Goal: Use online tool/utility: Use online tool/utility

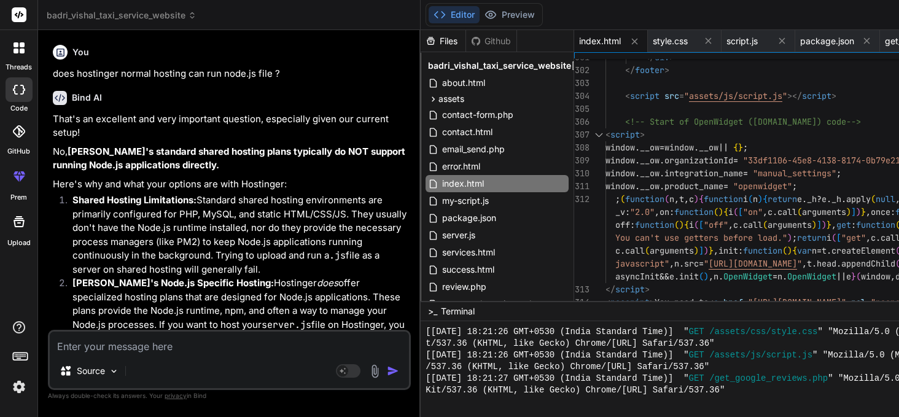
scroll to position [6489, 0]
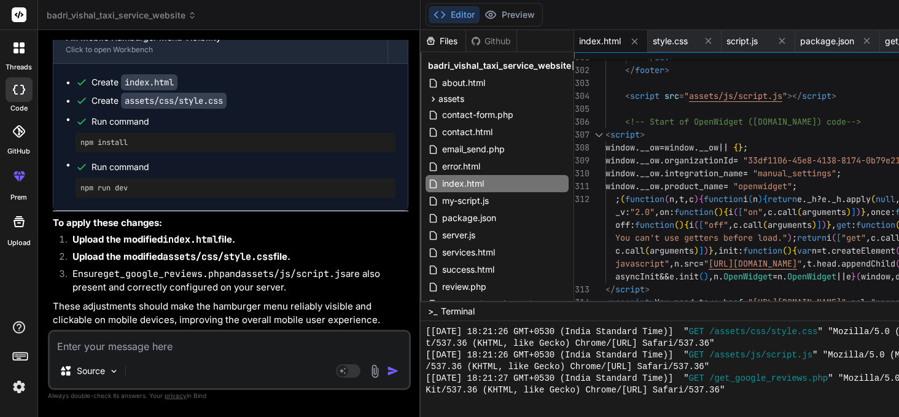
click at [162, 346] on textarea at bounding box center [229, 343] width 359 height 22
click at [130, 345] on textarea at bounding box center [229, 343] width 359 height 22
click at [163, 338] on textarea at bounding box center [229, 343] width 359 height 22
type textarea "h"
type textarea "x"
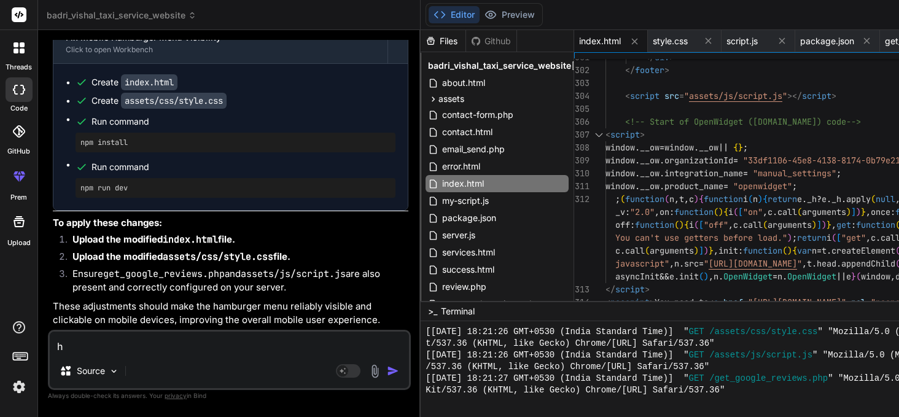
type textarea "hi"
type textarea "x"
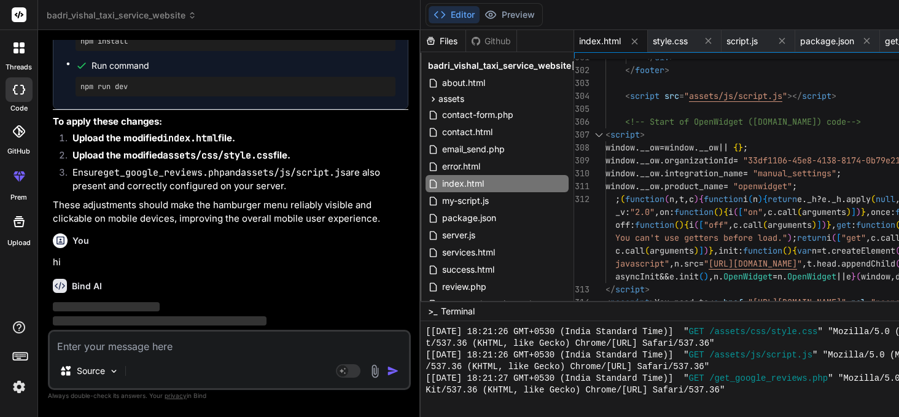
scroll to position [13486, 0]
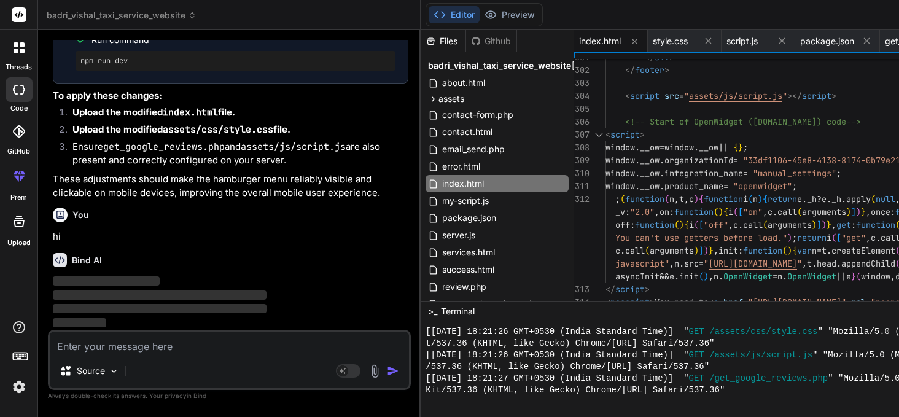
type textarea "x"
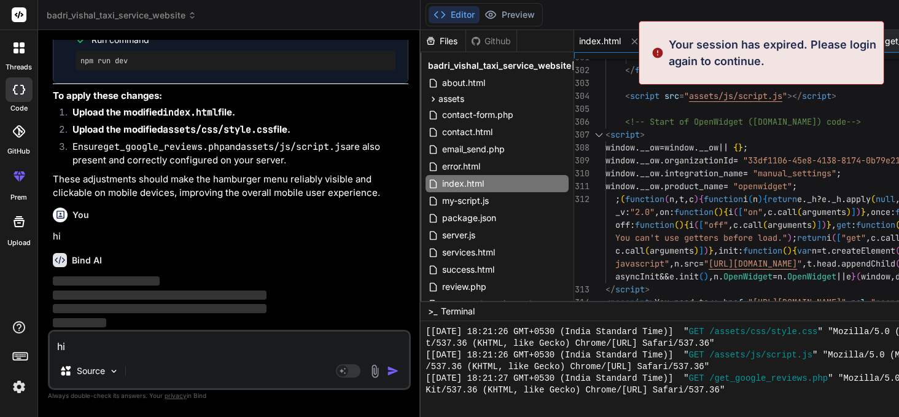
type textarea "hiT"
type textarea "x"
type textarea "hiTh"
type textarea "x"
type textarea "hiT"
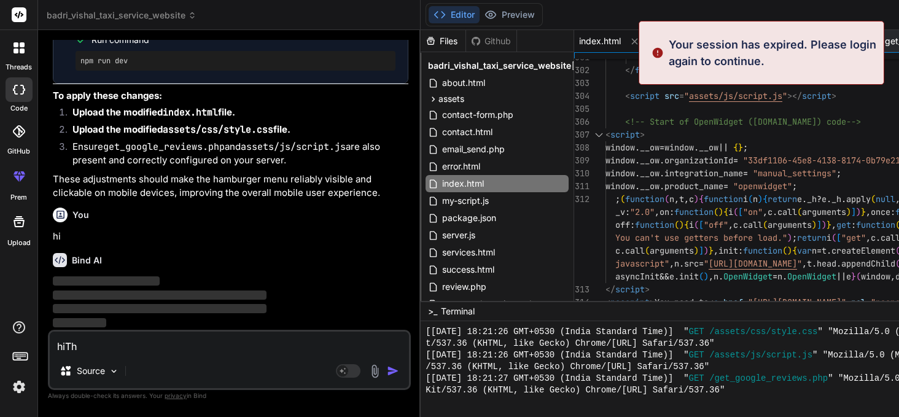
type textarea "x"
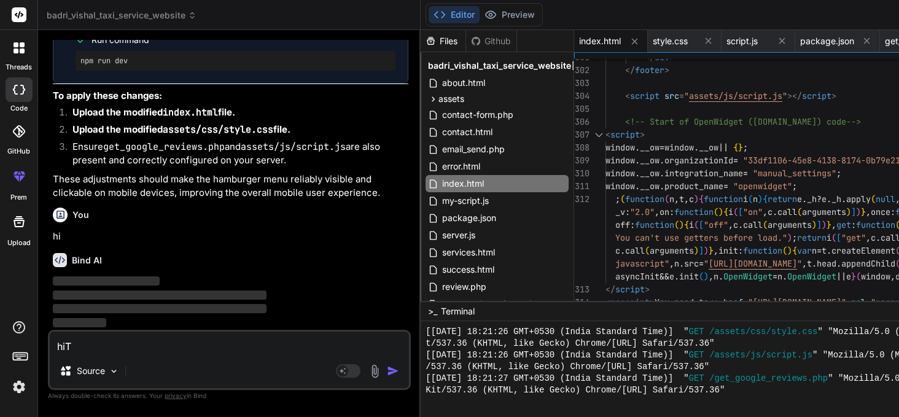
type textarea "hi"
type textarea "x"
type textarea "h"
type textarea "x"
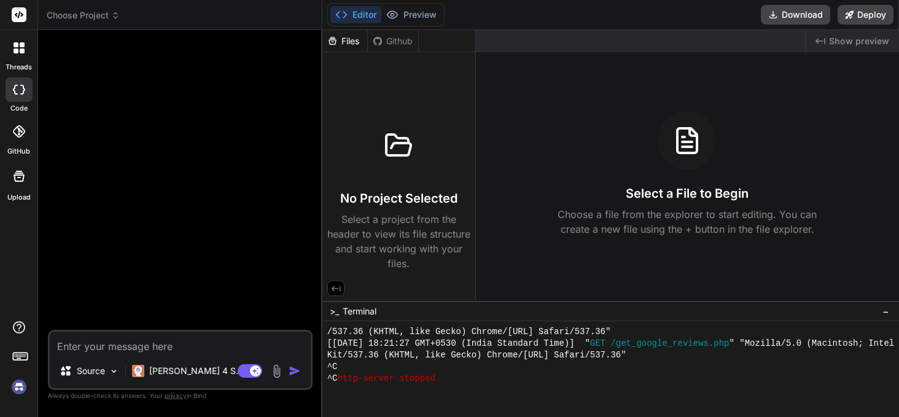
scroll to position [6548, 0]
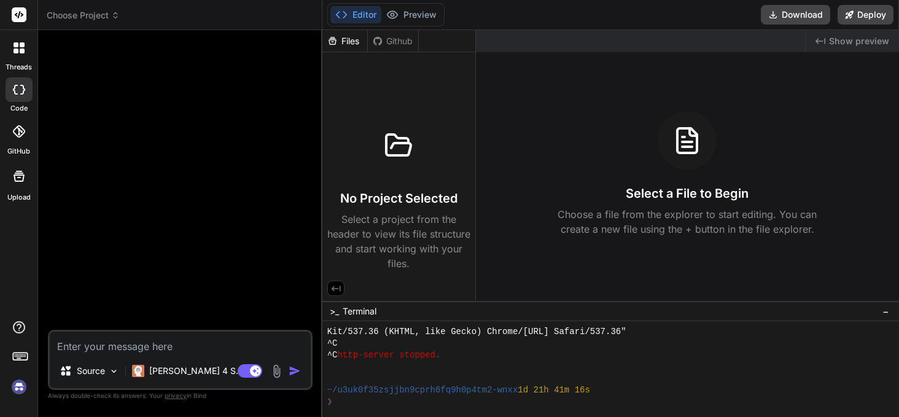
click at [14, 387] on img at bounding box center [19, 387] width 21 height 21
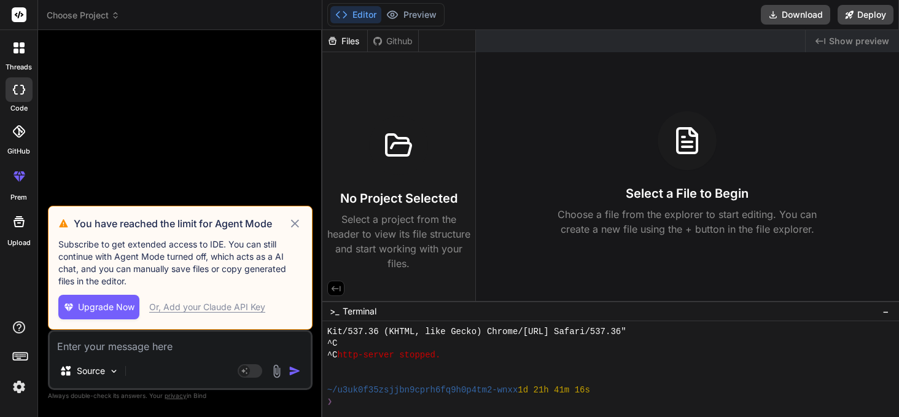
click at [295, 224] on icon at bounding box center [295, 223] width 8 height 8
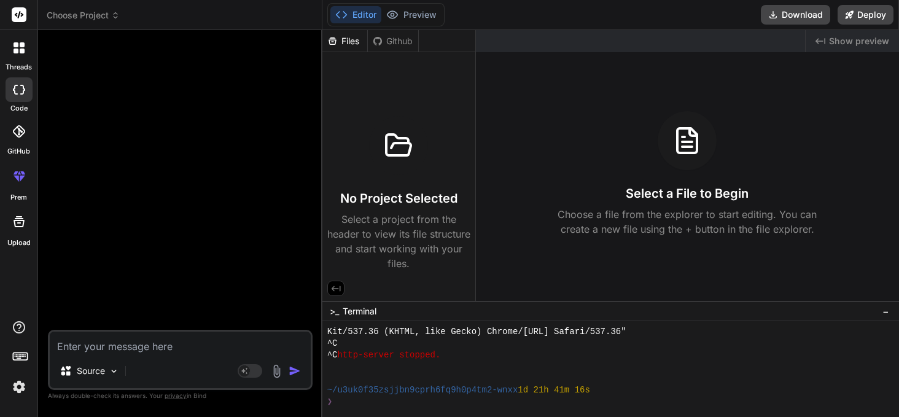
click at [115, 14] on icon at bounding box center [115, 15] width 9 height 9
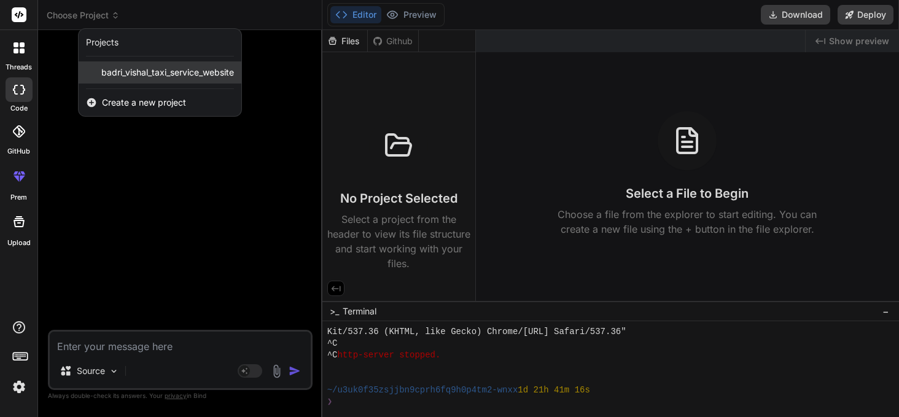
click at [123, 77] on span "badri_vishal_taxi_service_website" at bounding box center [167, 72] width 133 height 12
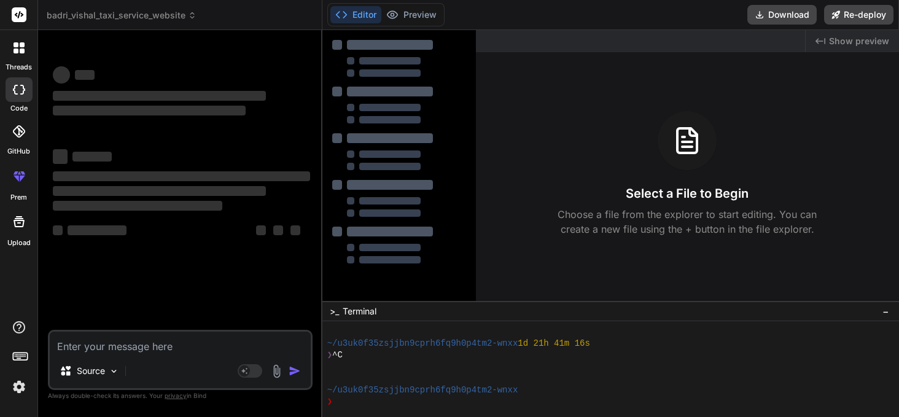
scroll to position [6594, 0]
click at [89, 345] on textarea at bounding box center [180, 343] width 261 height 22
type textarea "x"
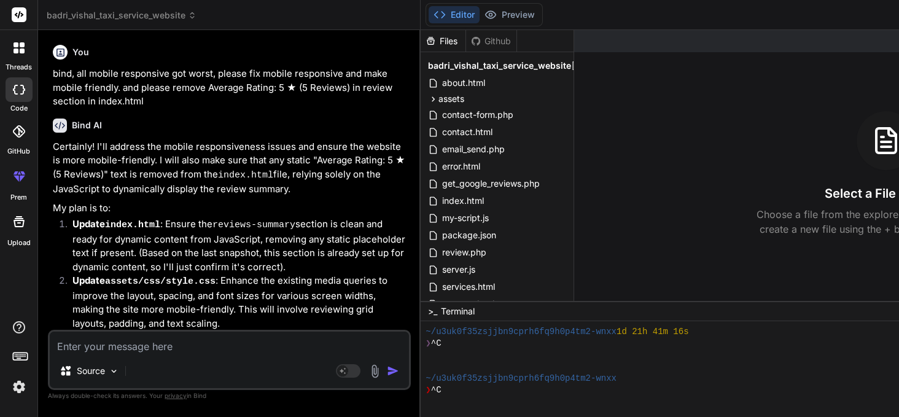
scroll to position [6653, 0]
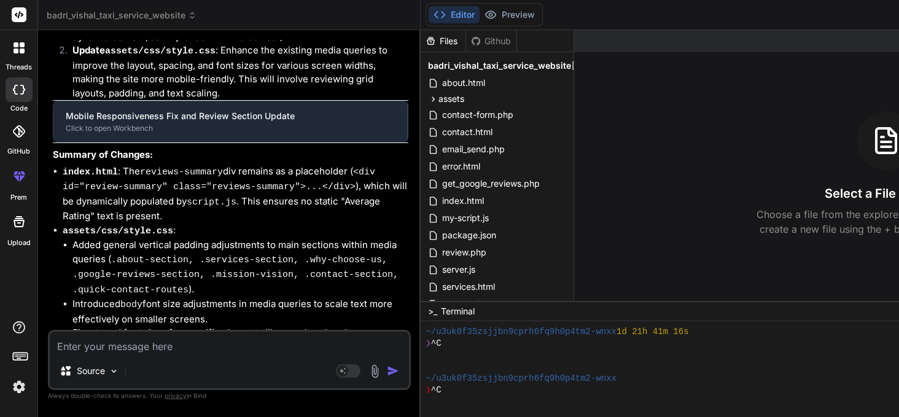
type textarea "h"
type textarea "x"
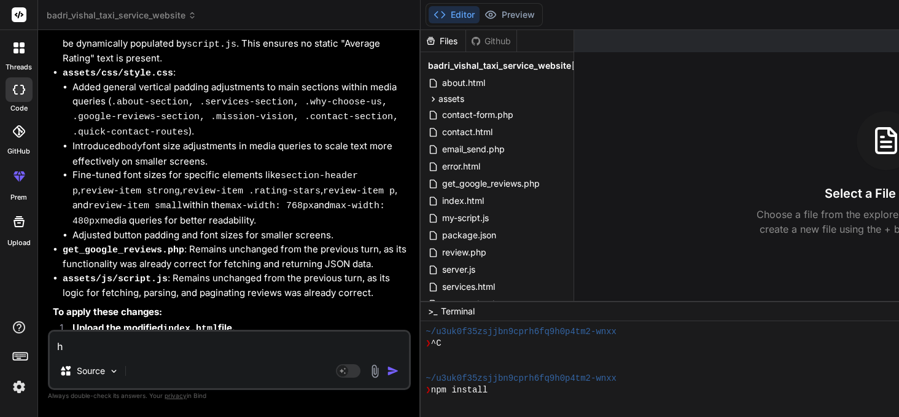
type textarea "hi"
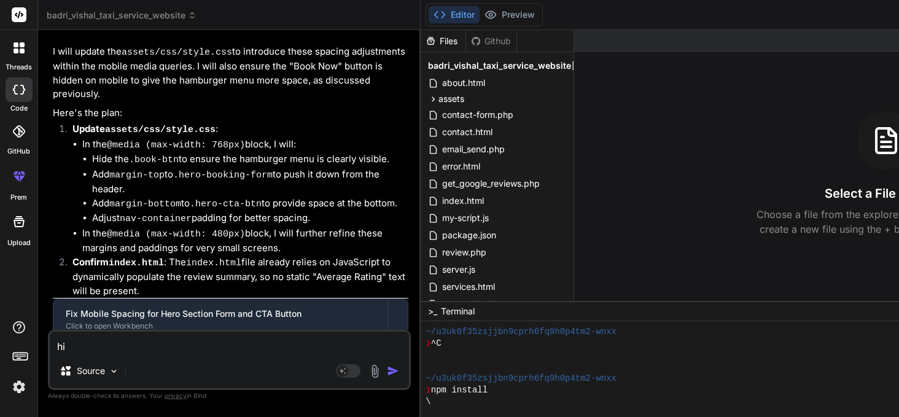
type textarea "x"
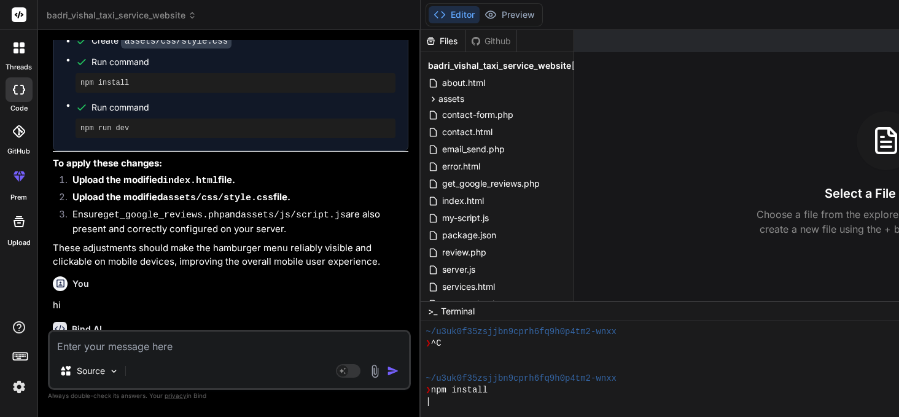
scroll to position [3330, 0]
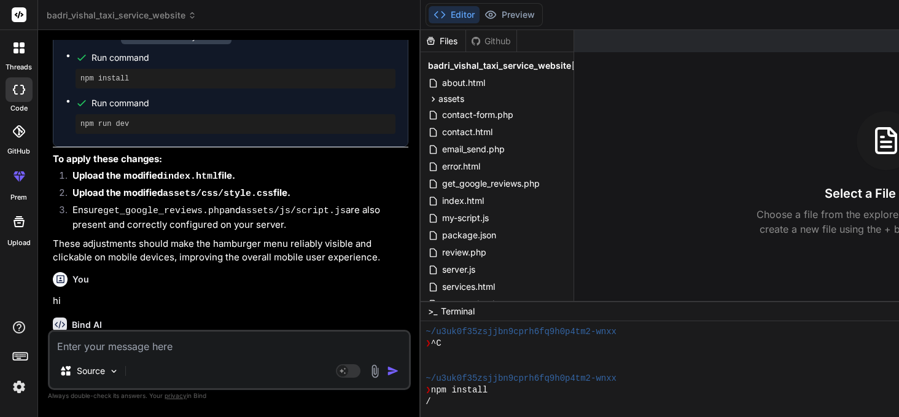
click at [106, 347] on textarea at bounding box center [229, 343] width 359 height 22
type textarea "t"
type textarea "x"
type textarea "th"
type textarea "x"
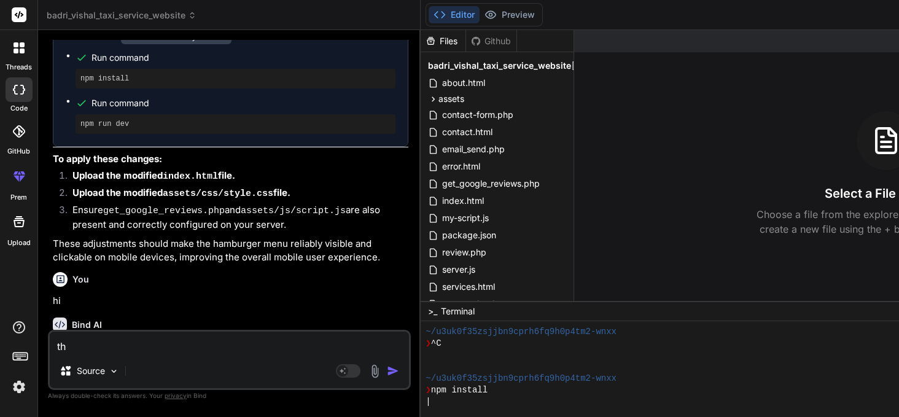
type textarea "thi"
type textarea "x"
type textarea "this"
type textarea "x"
type textarea "this"
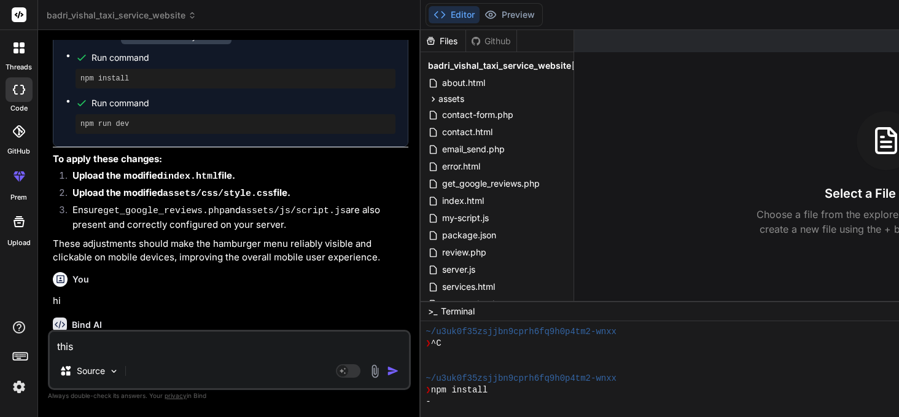
type textarea "x"
type textarea "this i"
type textarea "x"
type textarea "this is"
type textarea "x"
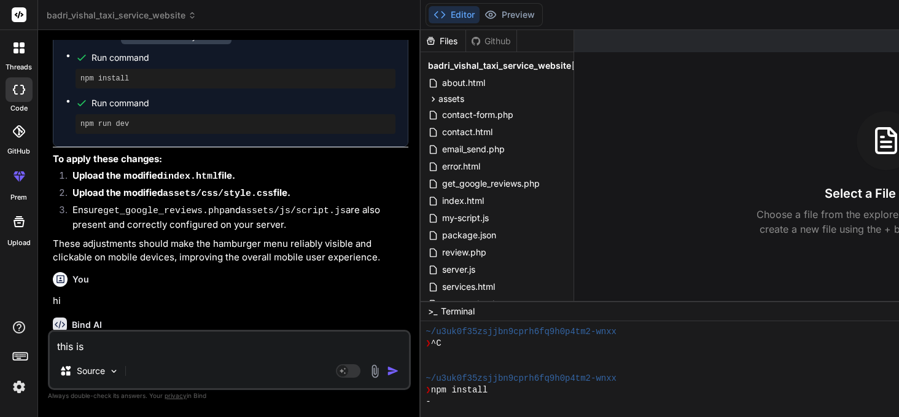
type textarea "this is"
type textarea "x"
type textarea "this is n"
type textarea "x"
type textarea "this is ne"
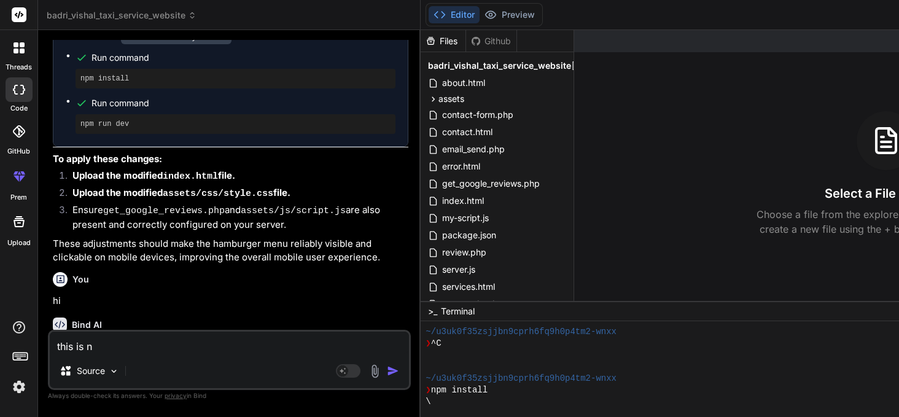
type textarea "x"
type textarea "this is new"
type textarea "x"
type textarea "this is new"
type textarea "x"
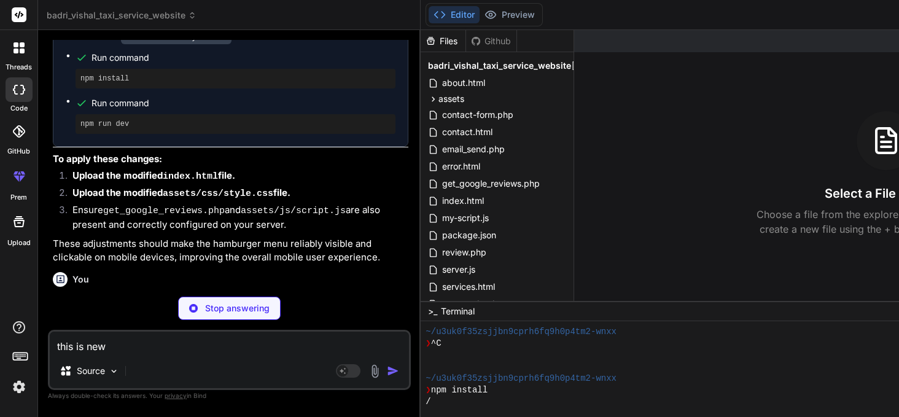
type textarea "this is new i"
type textarea "x"
type textarea "this is new in"
type textarea "x"
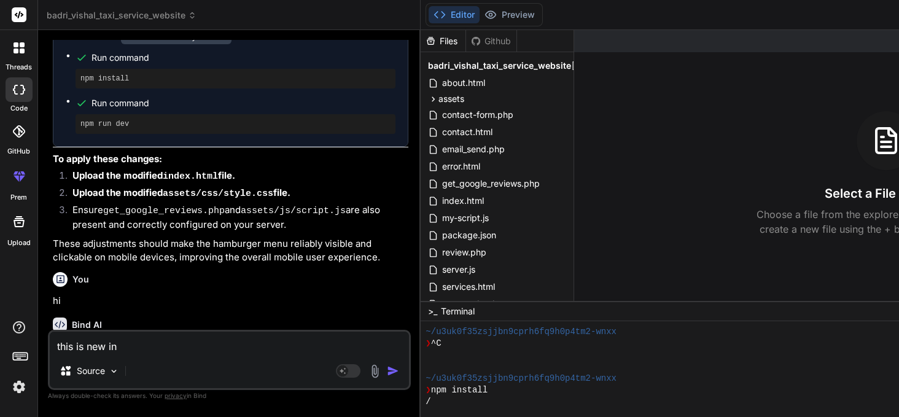
scroll to position [3291, 0]
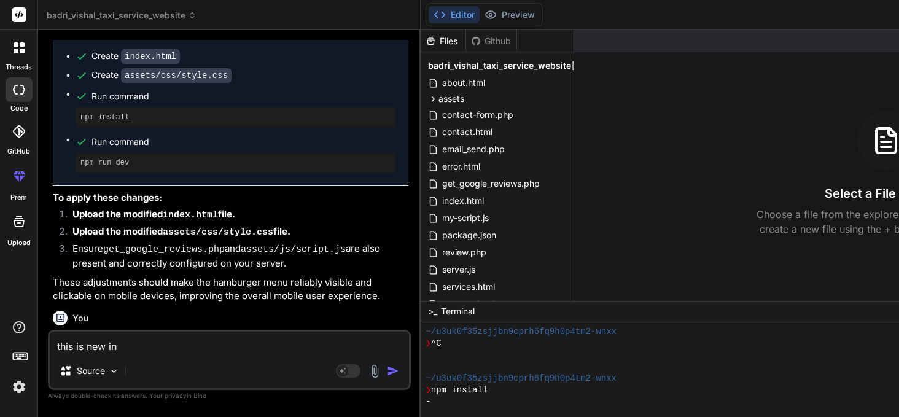
type textarea "this is new ind"
type textarea "x"
type textarea "this is new inde"
type textarea "x"
type textarea "this is new index"
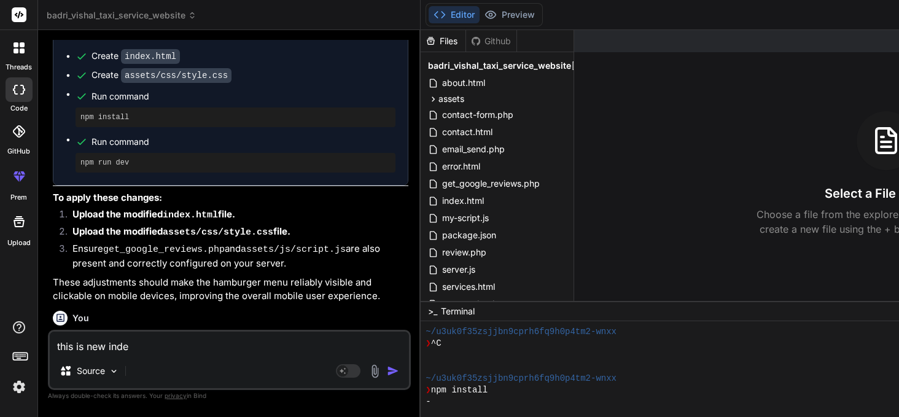
type textarea "x"
type textarea "this is new index"
type textarea "x"
type textarea "this is new index p"
type textarea "x"
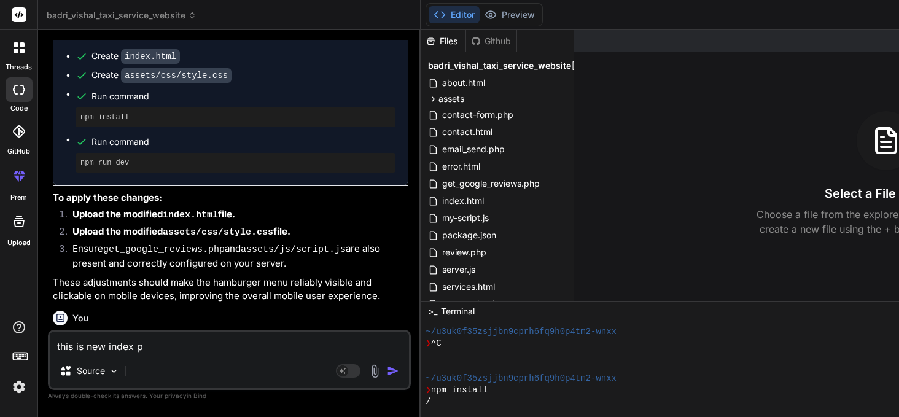
type textarea "this is new index pa"
type textarea "x"
type textarea "this is new index pag"
type textarea "x"
type textarea "this is new index page"
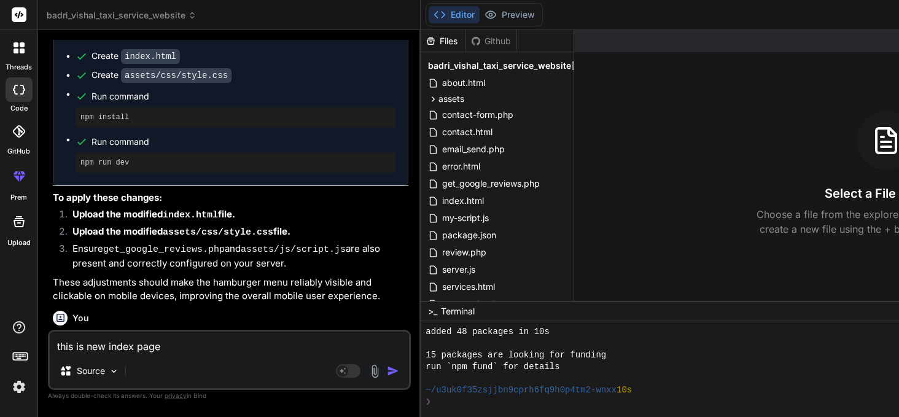
scroll to position [6734, 0]
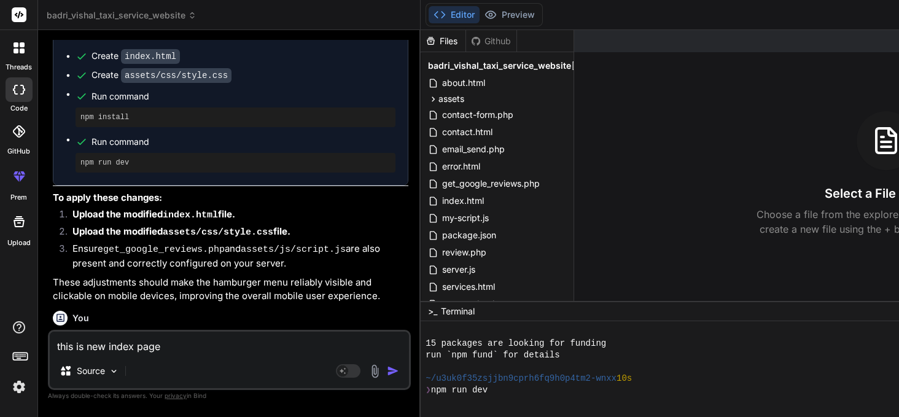
type textarea "x"
type textarea "this is new index page"
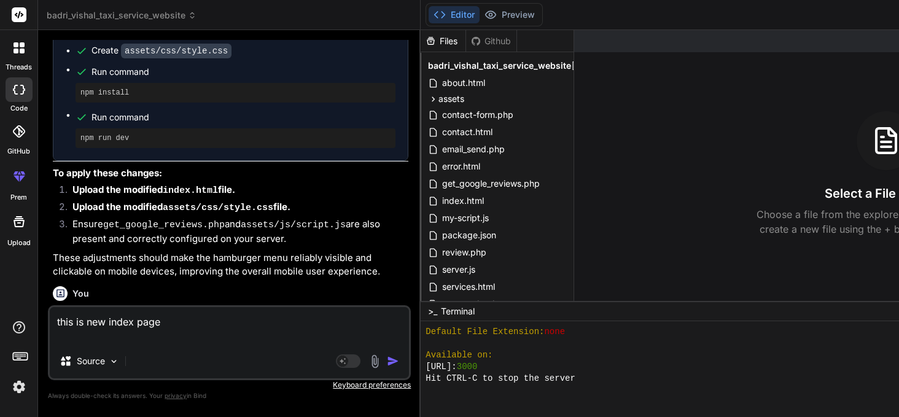
scroll to position [7120, 0]
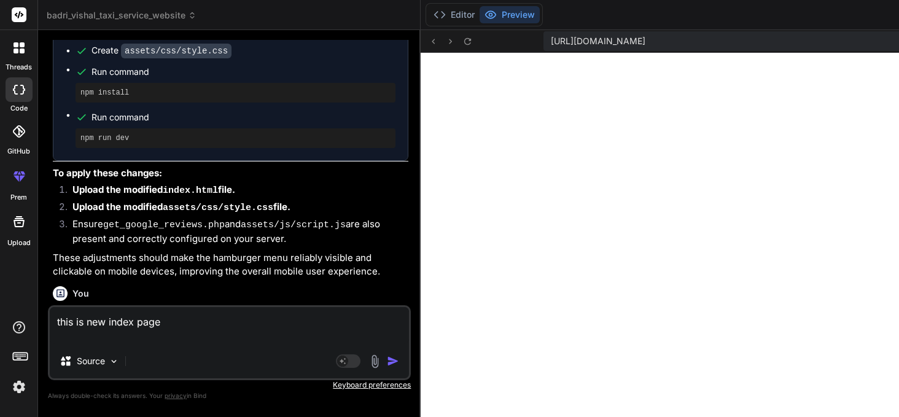
type textarea "x"
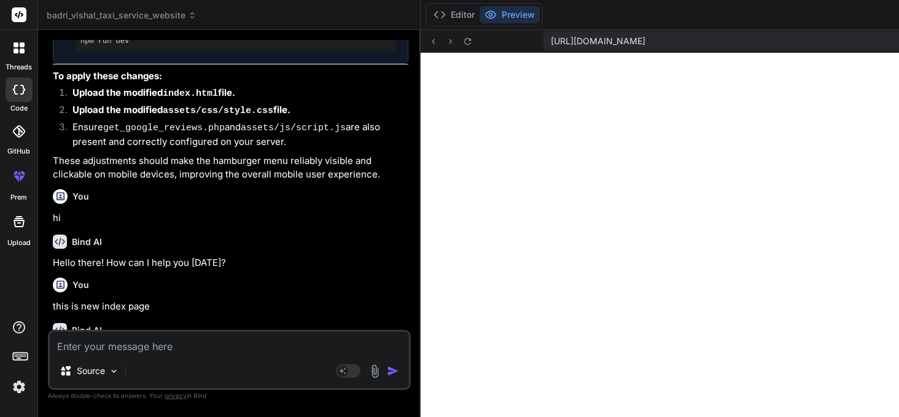
scroll to position [3419, 0]
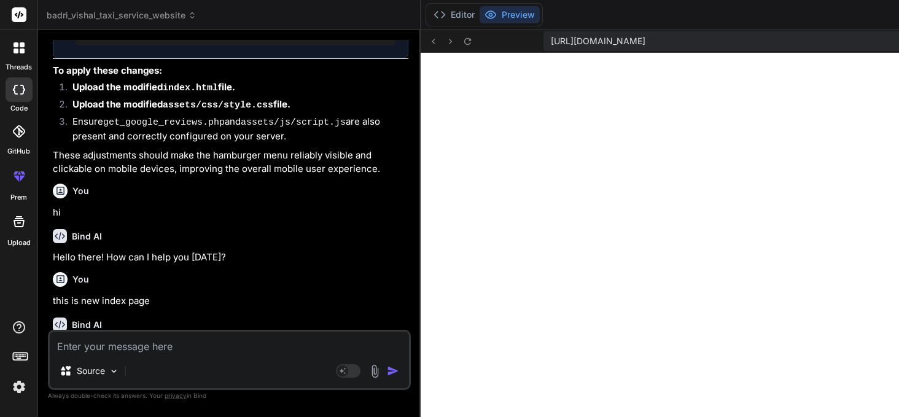
paste textarea "<!DOCTYPE html> <html lang="en"> <head> <meta charset="UTF-8"> <meta name="view…"
type textarea "<!DOCTYPE html> <html lang="en"> <head> <meta charset="UTF-8"> <meta name="view…"
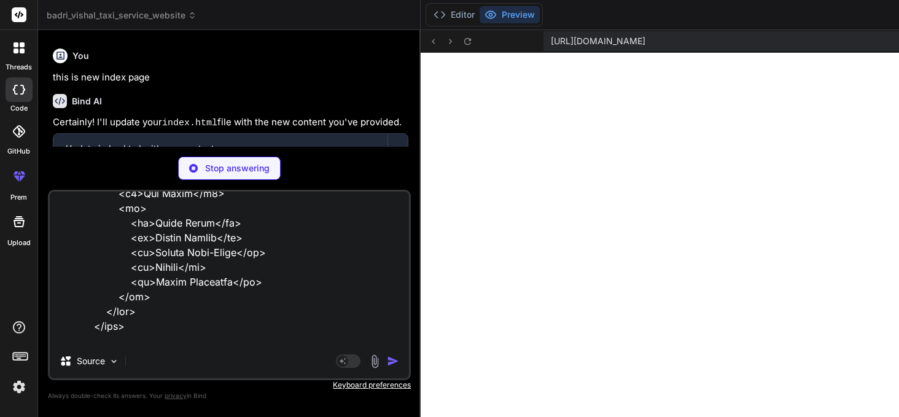
scroll to position [5218, 0]
type textarea "x"
type textarea "<!DOCTYPE html> <html lang="en"> <head> <meta charset="UTF-8"> <meta name="view…"
click at [222, 173] on p "Stop answering" at bounding box center [237, 168] width 65 height 12
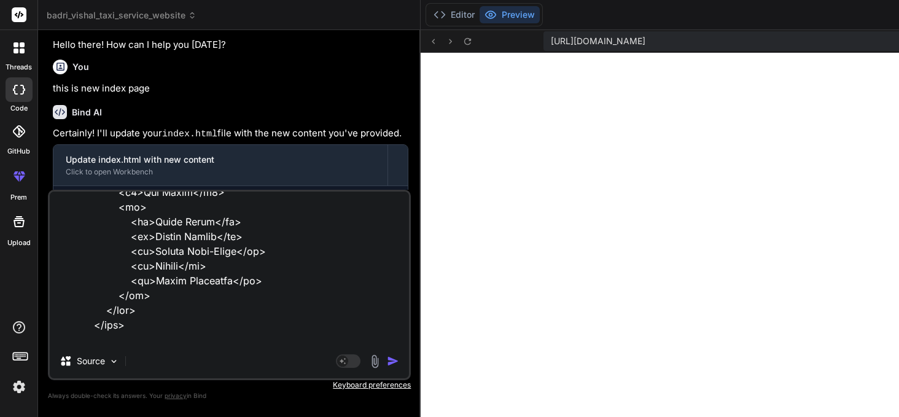
click at [169, 326] on textarea at bounding box center [229, 268] width 359 height 152
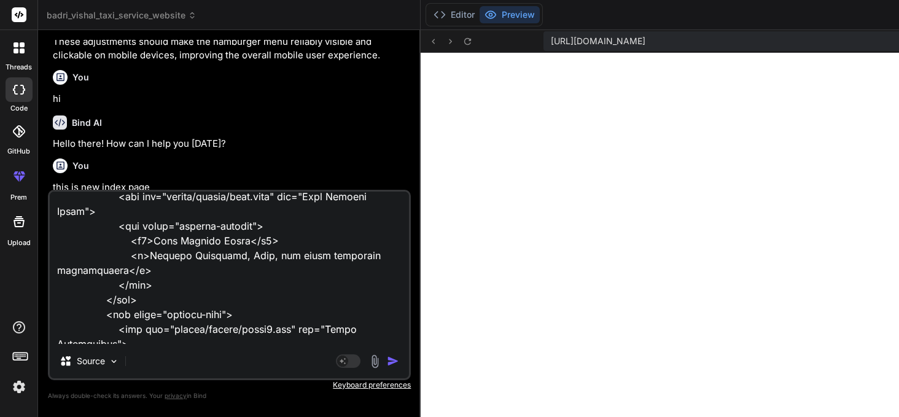
scroll to position [3353, 0]
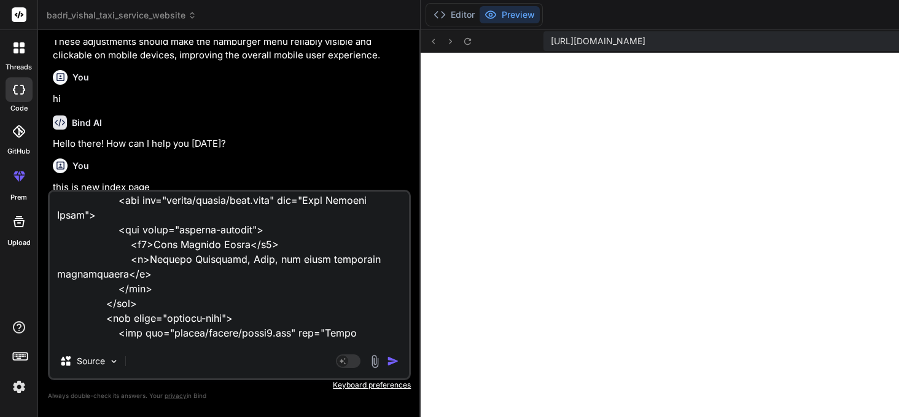
click at [199, 256] on textarea at bounding box center [229, 268] width 359 height 152
type textarea "x"
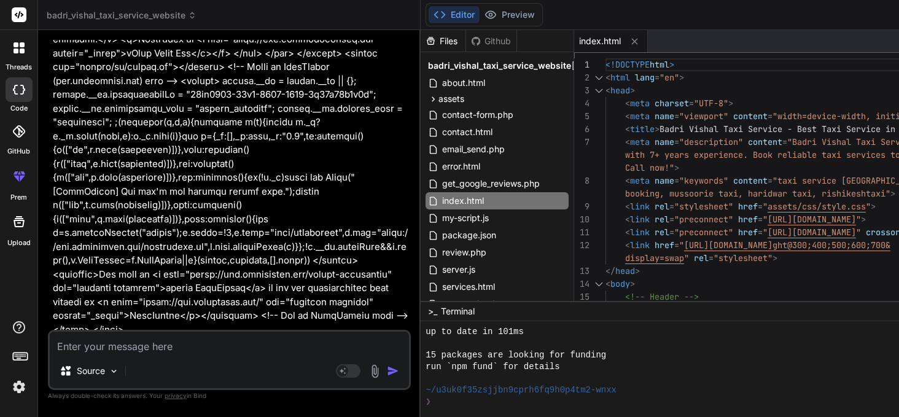
scroll to position [7283, 0]
type textarea "x"
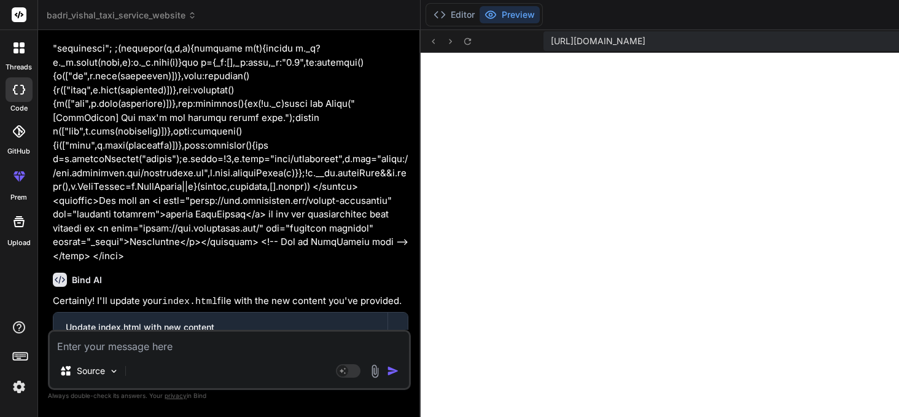
scroll to position [6017, 0]
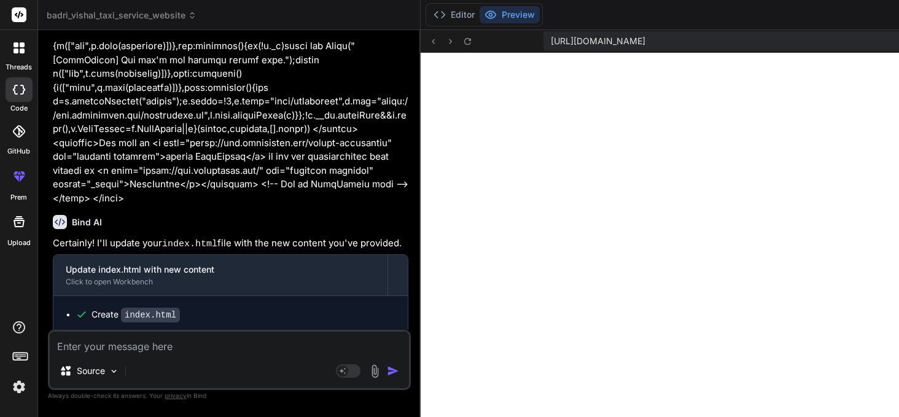
paste textarea "/* Reset and Base Styles */ * { margin: 0; padding: 0; box-sizing: border-box; …"
type textarea "/* Reset and Base Styles */ * { margin: 0; padding: 0; box-sizing: border-box; …"
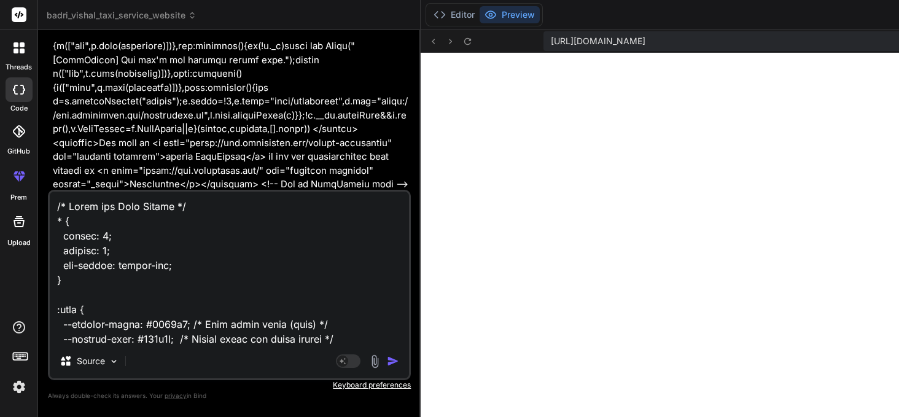
scroll to position [22130, 0]
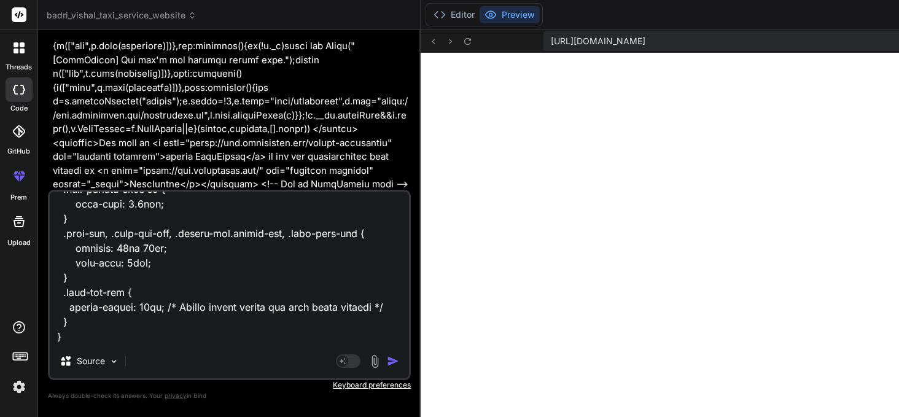
type textarea "x"
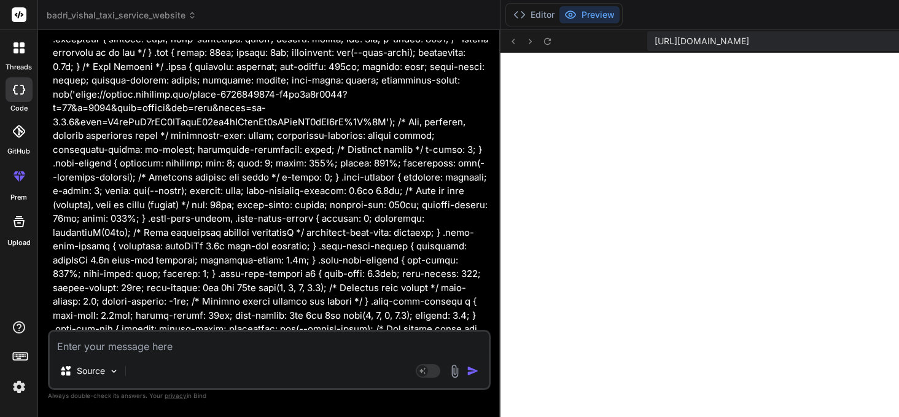
scroll to position [0, 0]
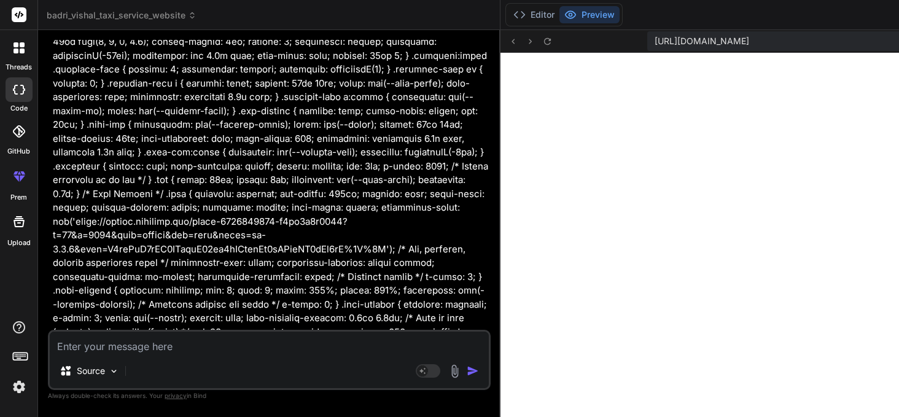
type textarea "t"
type textarea "x"
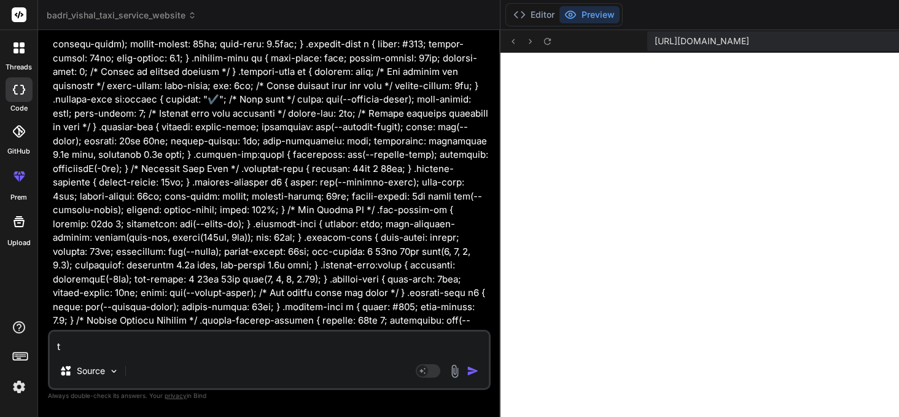
type textarea "th"
type textarea "x"
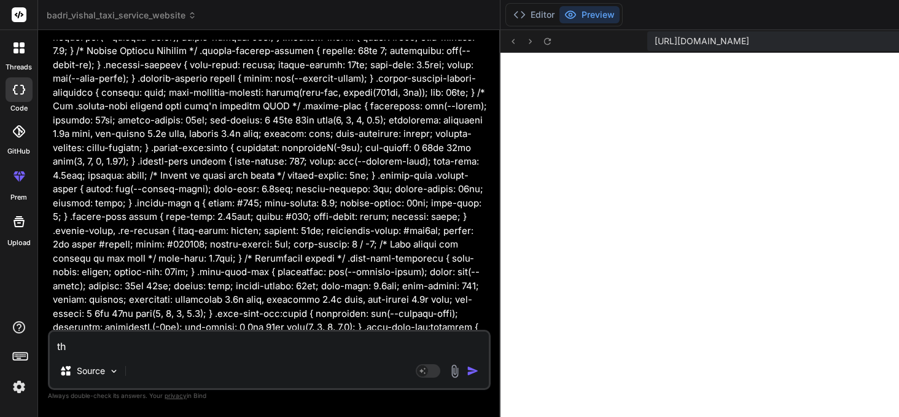
type textarea "thi"
type textarea "x"
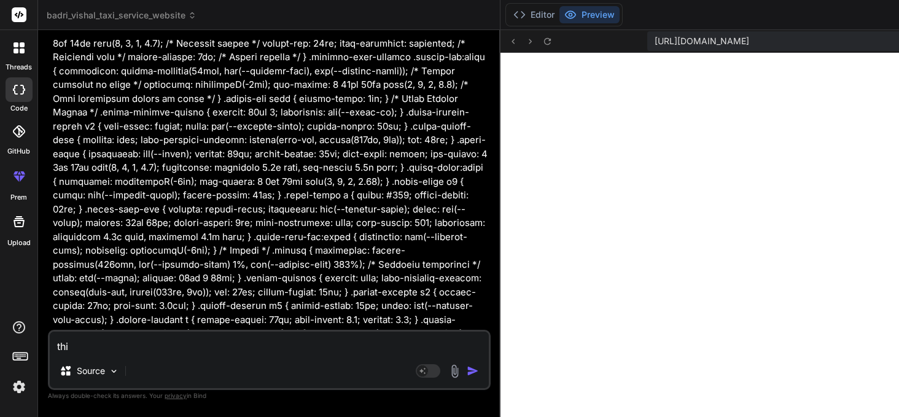
type textarea "this"
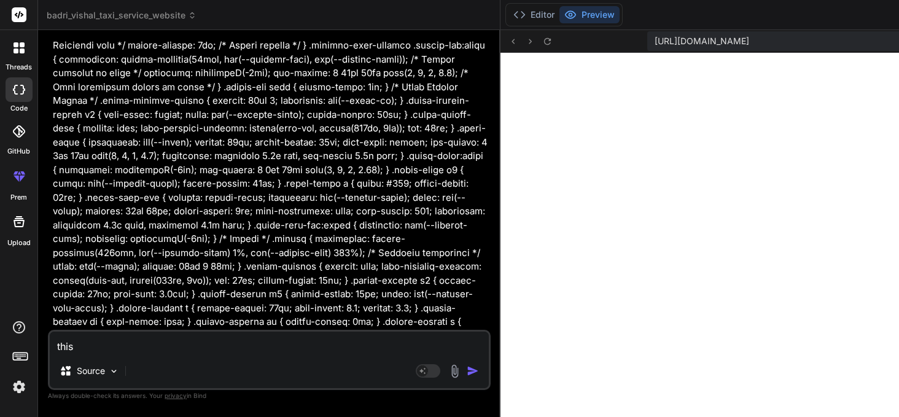
type textarea "x"
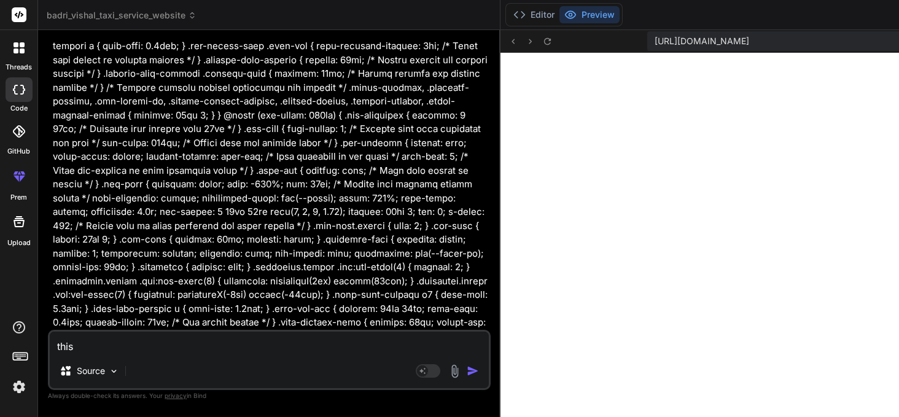
type textarea "this"
type textarea "x"
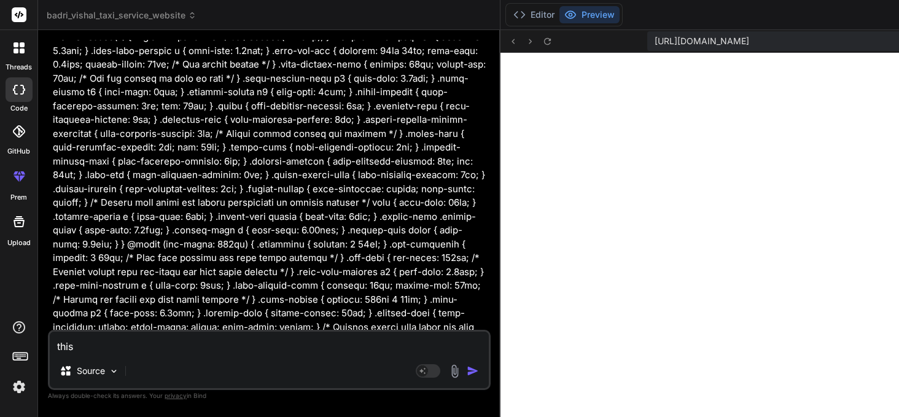
type textarea "this i"
type textarea "x"
type textarea "this is"
type textarea "x"
type textarea "this is"
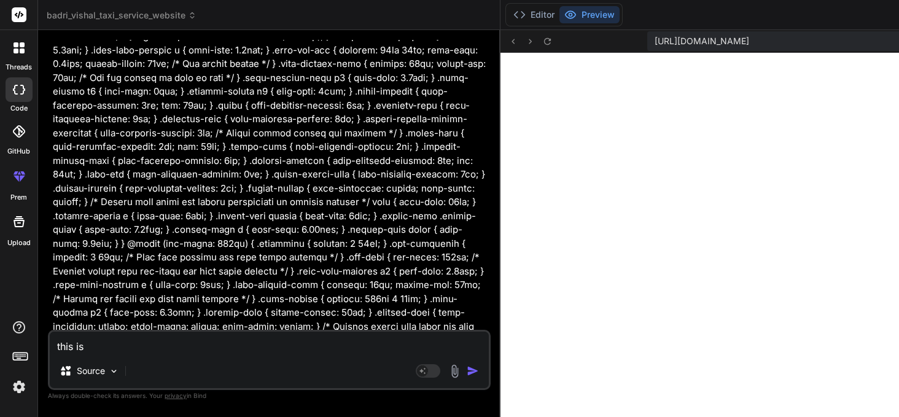
type textarea "x"
type textarea "this is n"
type textarea "x"
type textarea "this is ne"
type textarea "x"
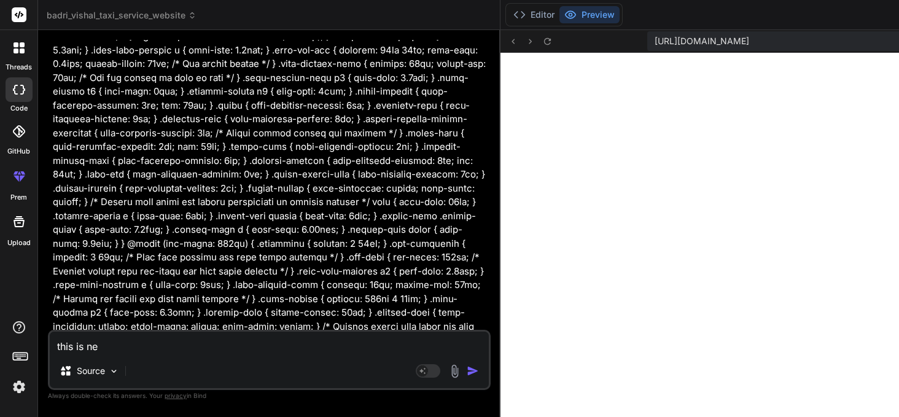
type textarea "this is new"
type textarea "x"
type textarea "this is new"
type textarea "x"
type textarea "this is new c"
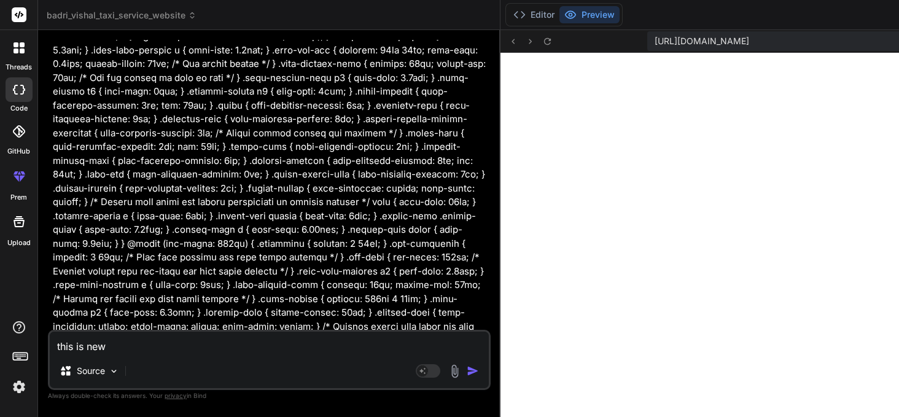
type textarea "x"
type textarea "this is new cs"
type textarea "x"
type textarea "this is new css"
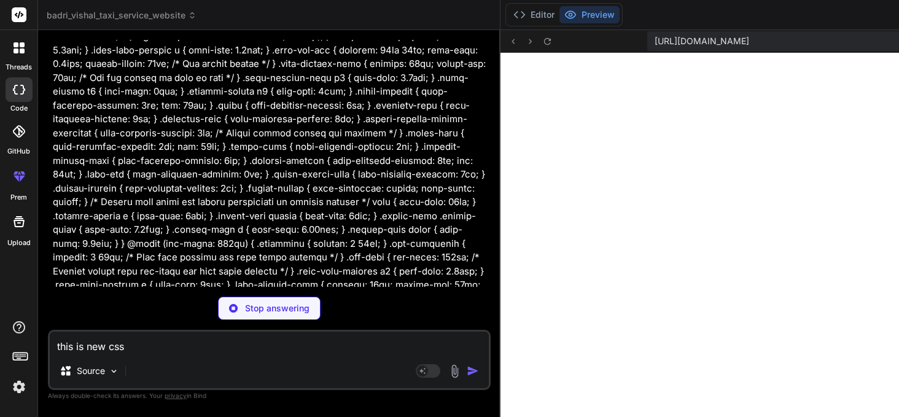
type textarea "x"
type textarea "this is new css"
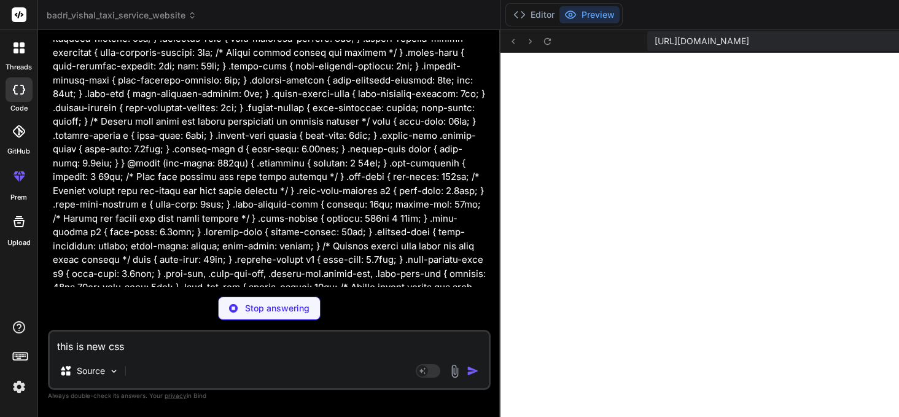
scroll to position [9241, 0]
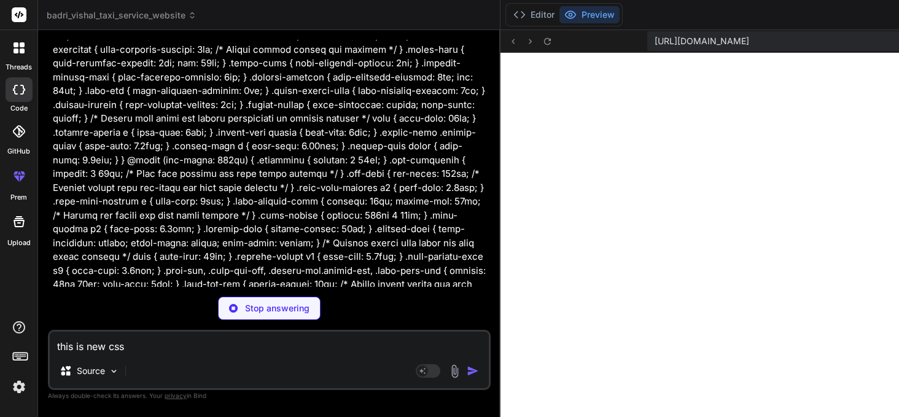
type textarea "x"
type textarea "font-size: 1rem; } .hero-cta-btn { margin-bottom: 20px; /* Adjust bottom margin…"
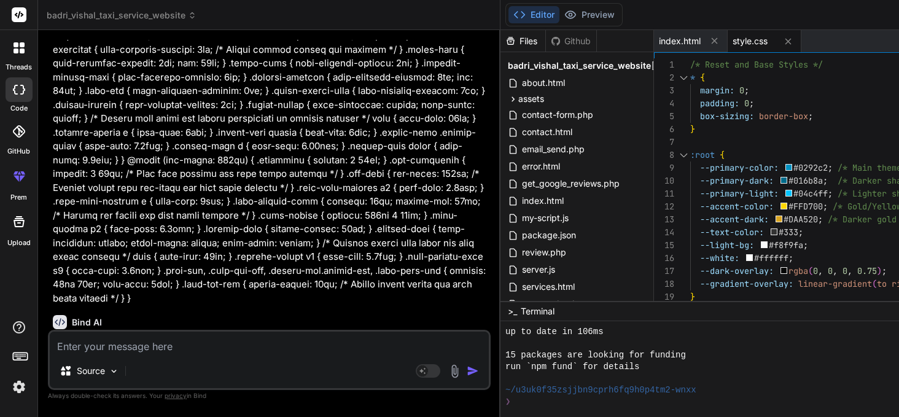
scroll to position [8415, 0]
type textarea "x"
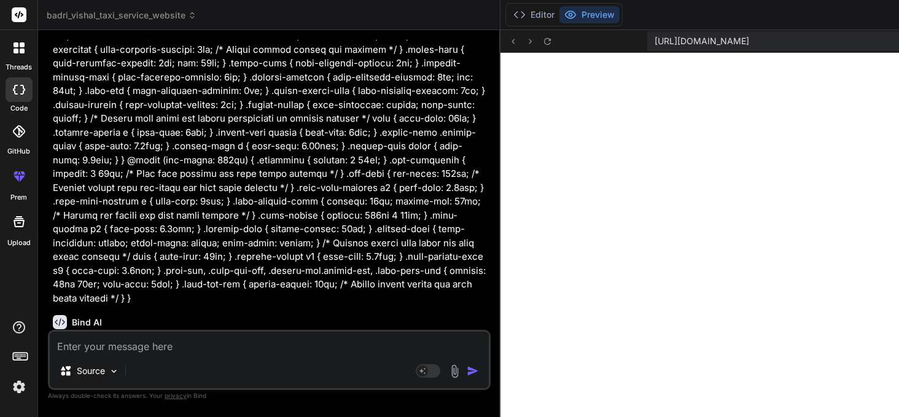
scroll to position [9289, 0]
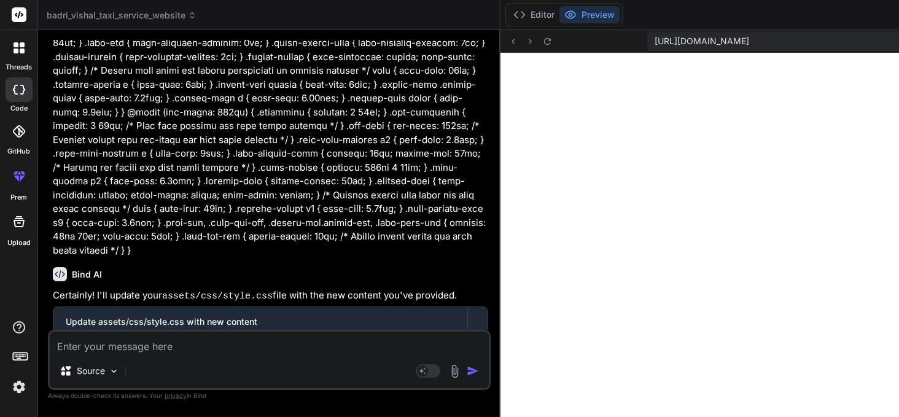
click at [181, 346] on textarea at bounding box center [269, 343] width 439 height 22
type textarea "i"
type textarea "x"
type textarea "in"
type textarea "x"
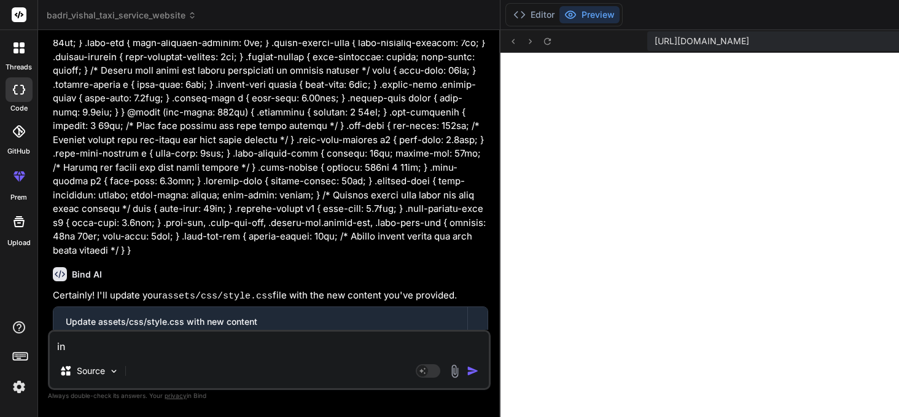
type textarea "in"
type textarea "x"
type textarea "in i"
type textarea "x"
type textarea "in in"
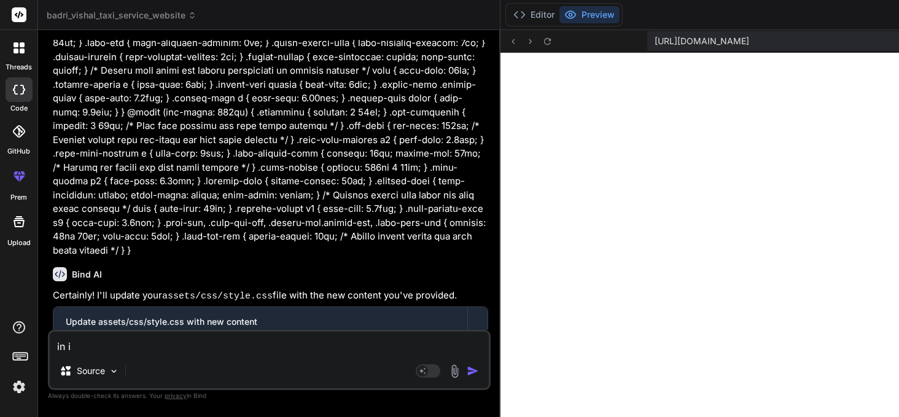
type textarea "x"
type textarea "in ind"
type textarea "x"
type textarea "in inde"
type textarea "x"
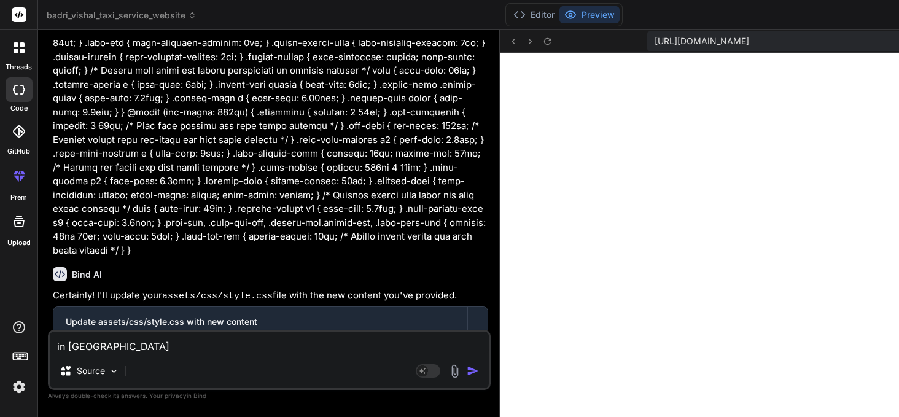
type textarea "in index"
type textarea "x"
type textarea "in index"
type textarea "x"
type textarea "in index p"
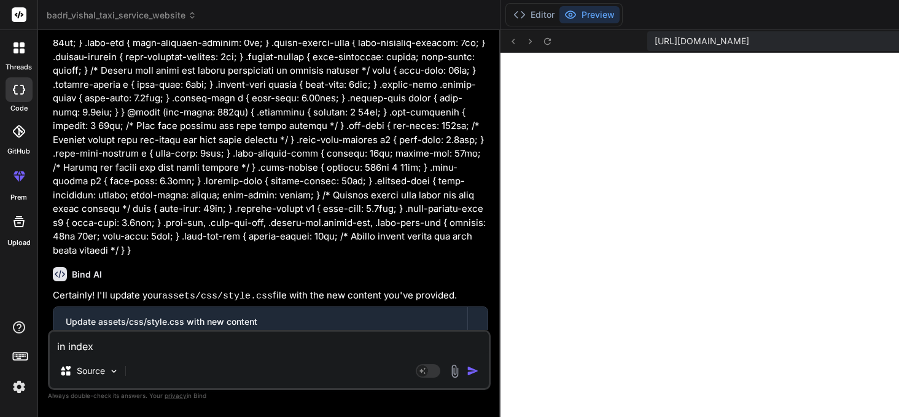
type textarea "x"
type textarea "in index pa"
type textarea "x"
type textarea "in index pag"
type textarea "x"
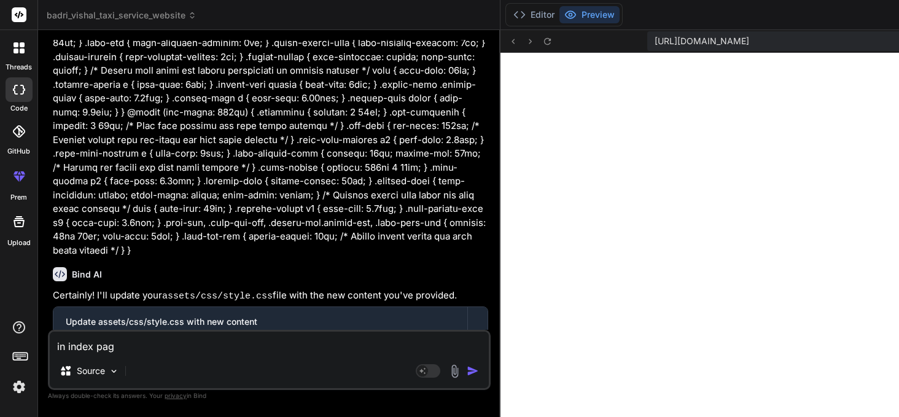
type textarea "in index page"
type textarea "x"
type textarea "in index page"
type textarea "x"
type textarea "in index page"
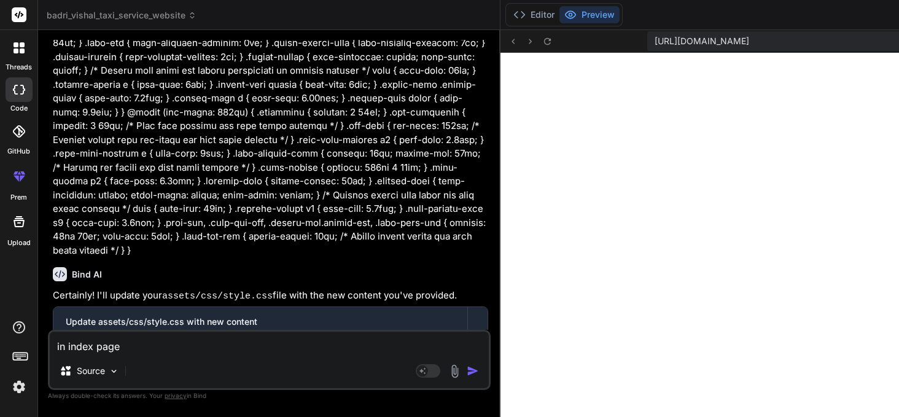
type textarea "x"
type textarea "in index page,"
type textarea "x"
type textarea "in index page,"
type textarea "x"
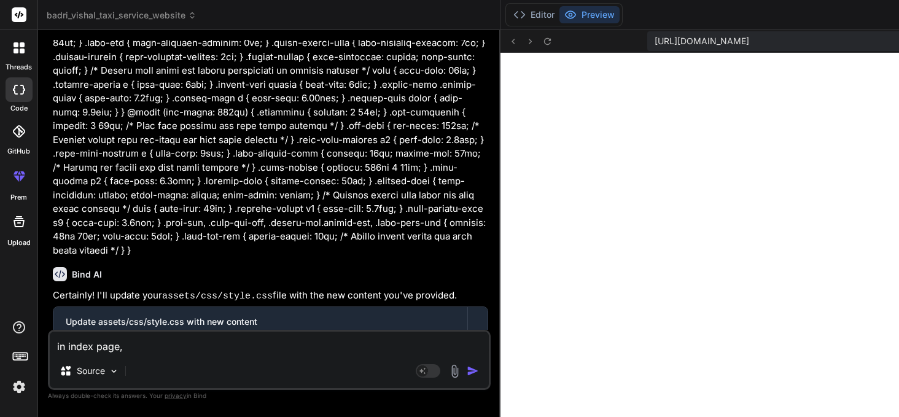
type textarea "in index page, a"
type textarea "x"
type textarea "in index page, ab"
type textarea "x"
type textarea "in index page, abo"
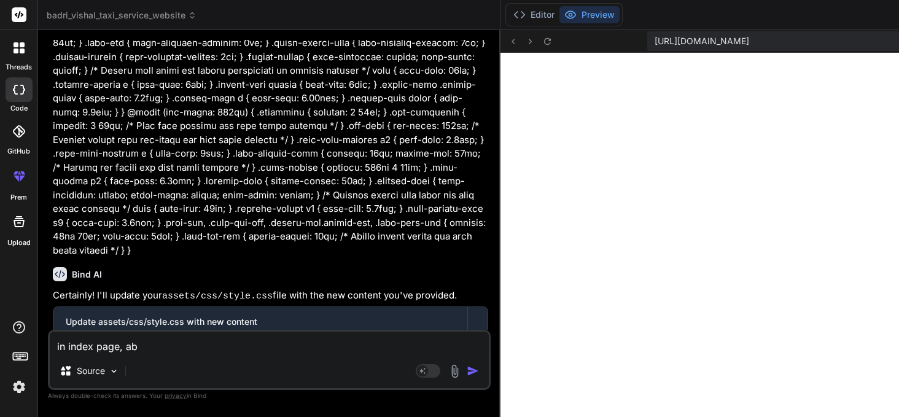
type textarea "x"
type textarea "in index page, abov"
type textarea "x"
type textarea "in index page, above"
type textarea "x"
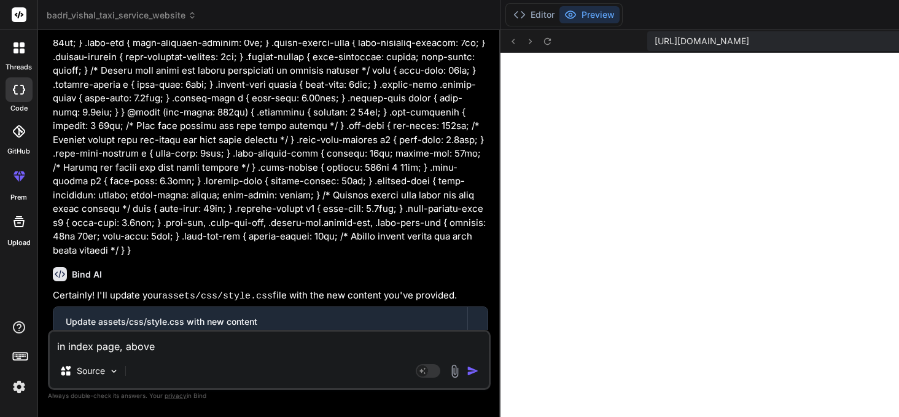
type textarea "in index page, above"
type textarea "x"
type textarea "in index page, above r"
type textarea "x"
type textarea "in index page, above re"
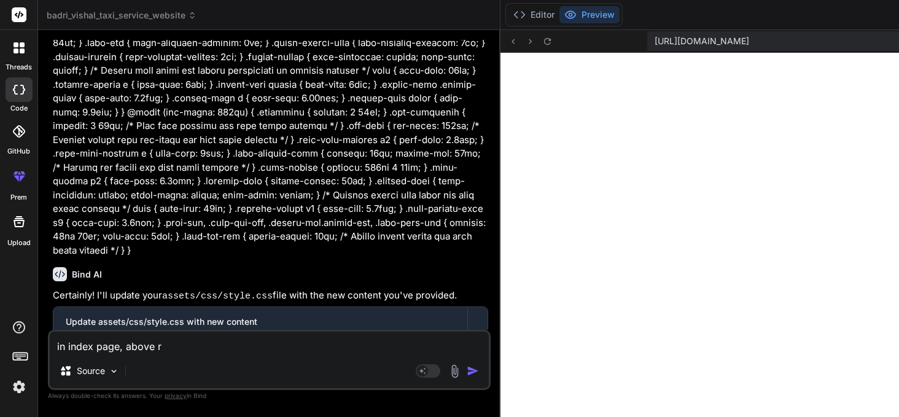
type textarea "x"
type textarea "in index page, above rev"
type textarea "x"
type textarea "in index page, above revi"
type textarea "x"
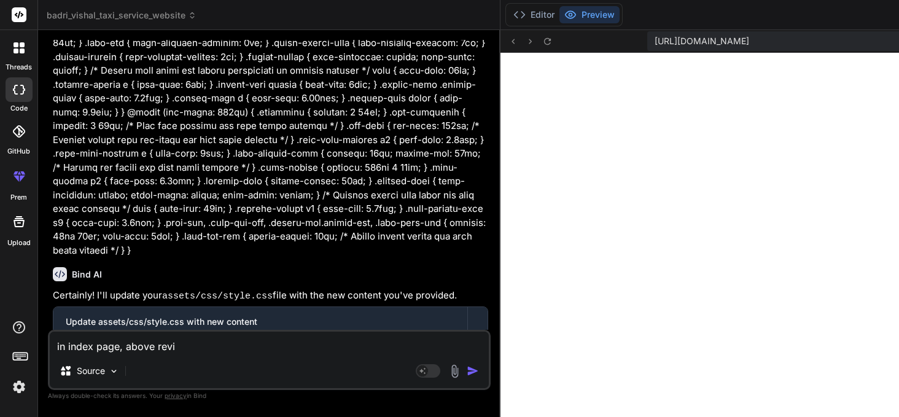
type textarea "in index page, above revie"
type textarea "x"
type textarea "in index page, above review"
type textarea "x"
type textarea "in index page, above review"
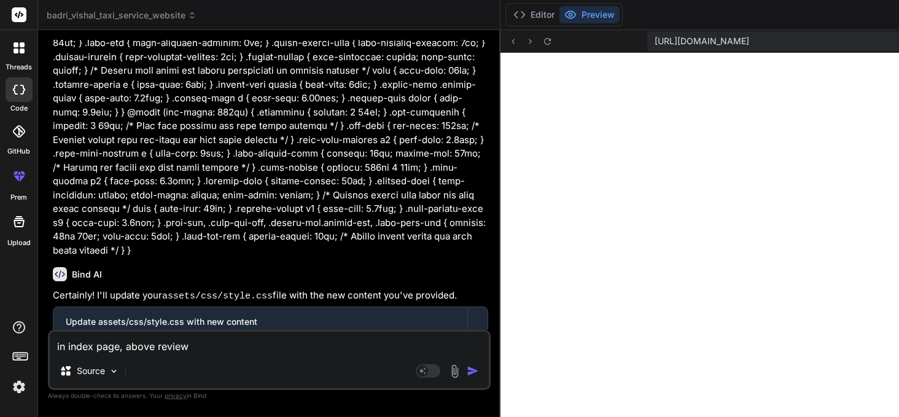
type textarea "x"
type textarea "in index page, above review s"
type textarea "x"
type textarea "in index page, above review se"
type textarea "x"
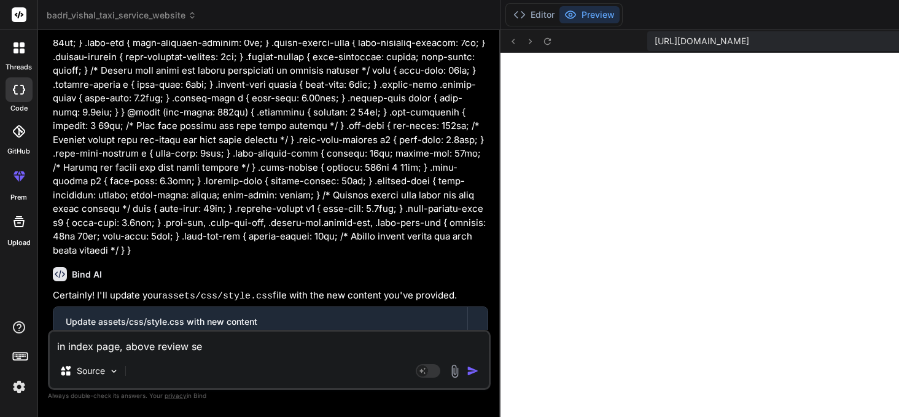
type textarea "in index page, above review sec"
type textarea "x"
type textarea "in index page, above review sect"
type textarea "x"
type textarea "in index page, above review secti"
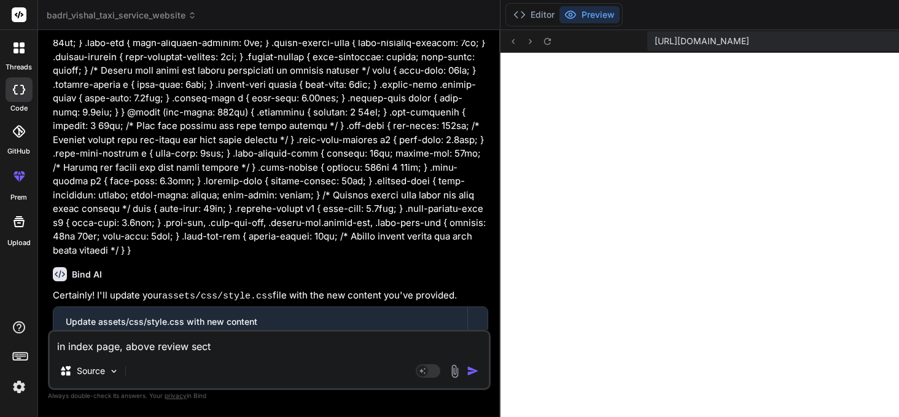
type textarea "x"
type textarea "in index page, above review sectio"
type textarea "x"
type textarea "in index page, above review section"
type textarea "x"
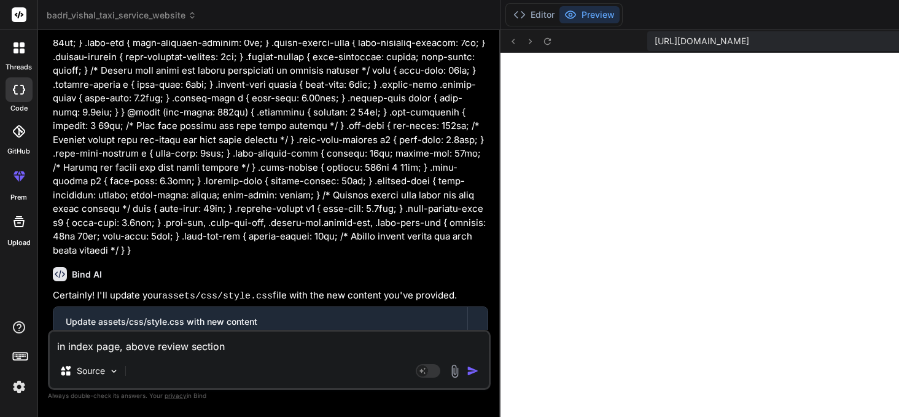
type textarea "in index page, above review section."
type textarea "x"
type textarea "in index page, above review section."
type textarea "x"
type textarea "in index page, above review section. A"
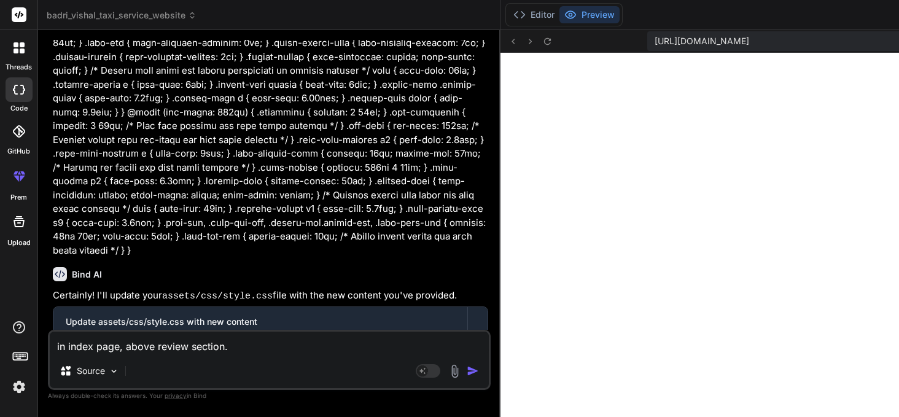
type textarea "x"
type textarea "in index page, above review section. Ad"
type textarea "x"
type textarea "in index page, above review section. Add"
type textarea "x"
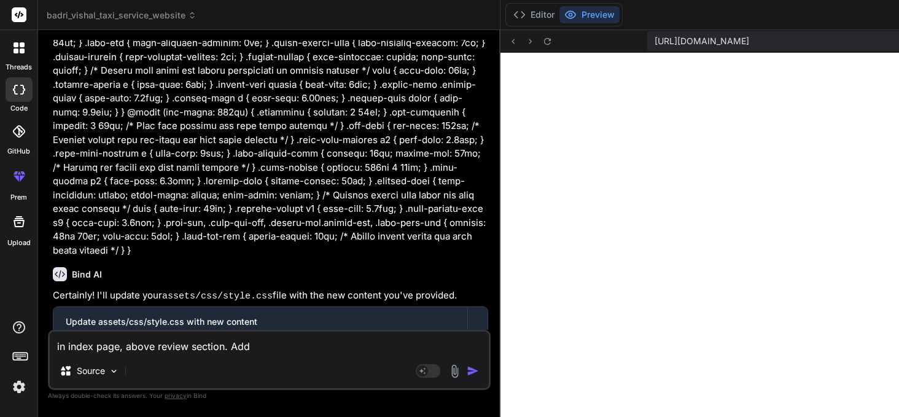
type textarea "in index page, above review section. Add"
type textarea "x"
type textarea "in index page, above review section. Add t"
type textarea "x"
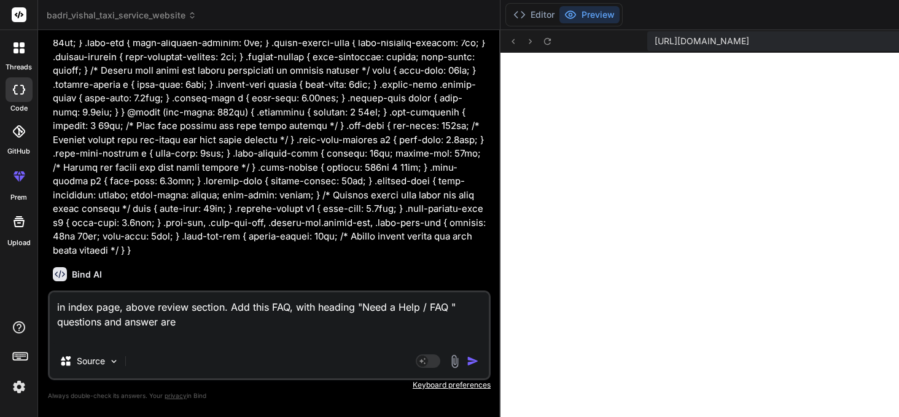
paste textarea "Q1. How can I book a taxi with Badri Vishal Taxi service? Answer. It is recomme…"
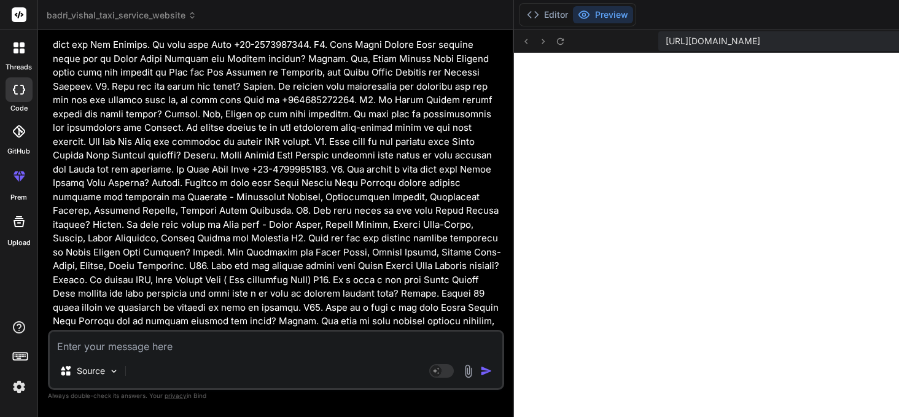
scroll to position [9712, 0]
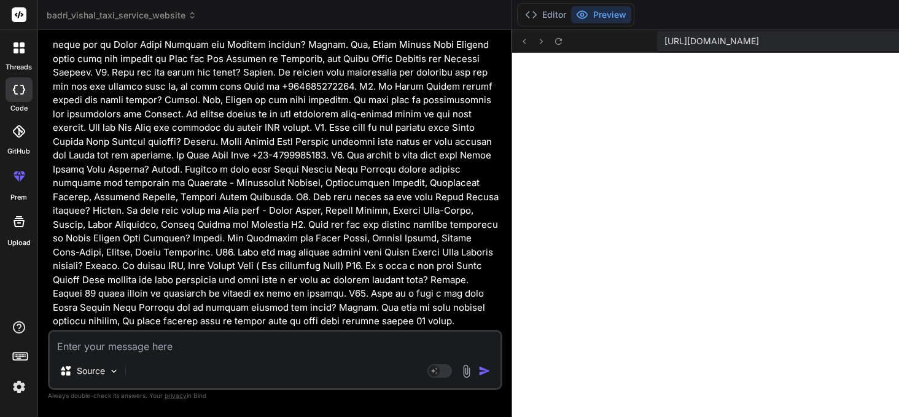
drag, startPoint x: 505, startPoint y: 283, endPoint x: 304, endPoint y: 290, distance: 201.0
click at [304, 290] on div "Bind AI Web Search Created with Pixso. Code Generator You bind, all mobile resp…" at bounding box center [275, 223] width 474 height 387
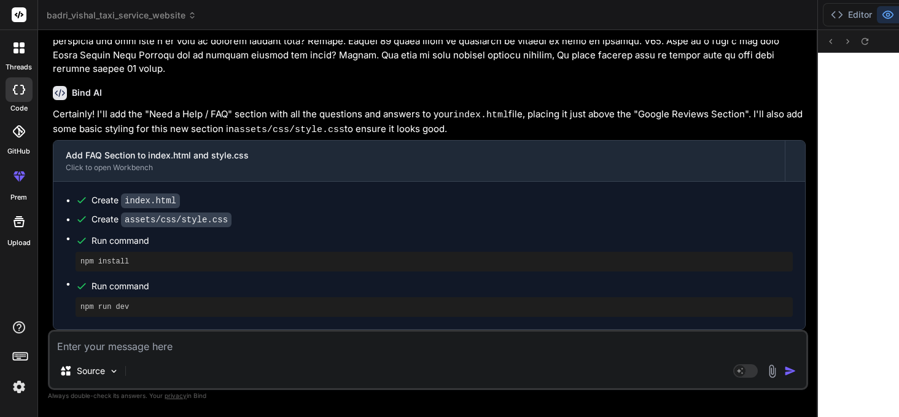
scroll to position [7047, 0]
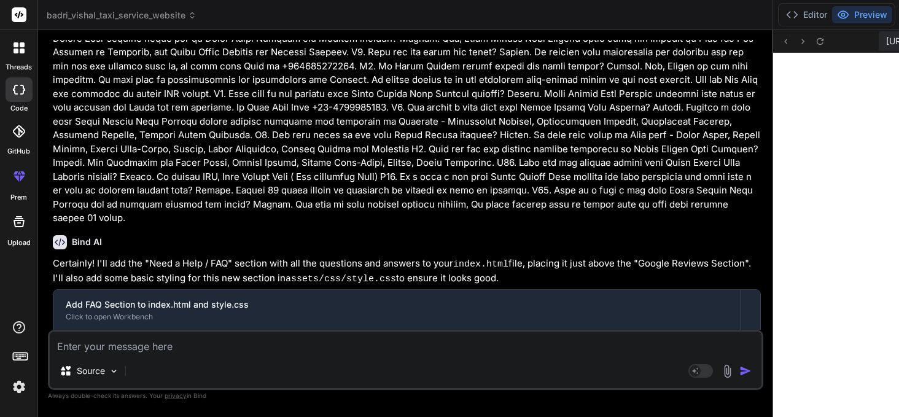
drag, startPoint x: 516, startPoint y: 260, endPoint x: 472, endPoint y: 265, distance: 44.5
click at [472, 265] on div "Bind AI Web Search Created with Pixso. Code Generator You bind, all mobile resp…" at bounding box center [405, 223] width 735 height 387
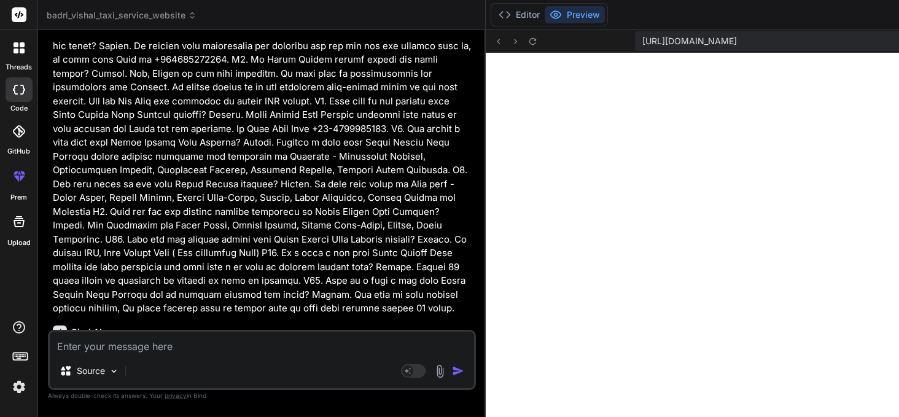
scroll to position [10182, 0]
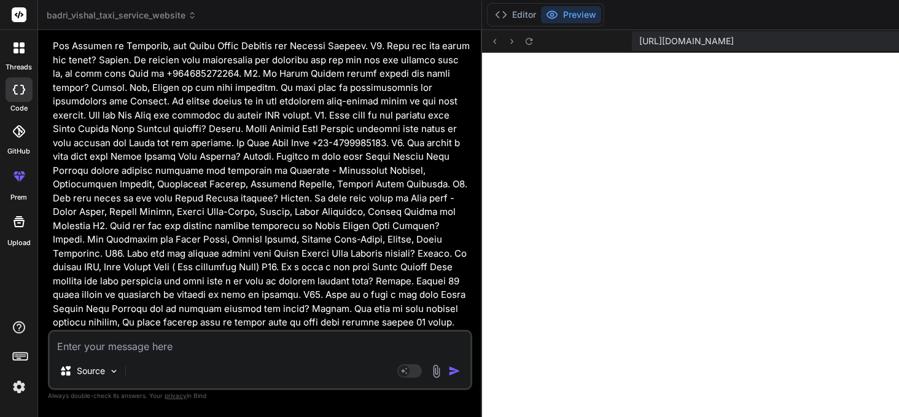
drag, startPoint x: 780, startPoint y: 226, endPoint x: 285, endPoint y: 276, distance: 497.6
click at [285, 276] on div "Bind AI Web Search Created with Pixso. Code Generator You bind, all mobile resp…" at bounding box center [260, 223] width 444 height 387
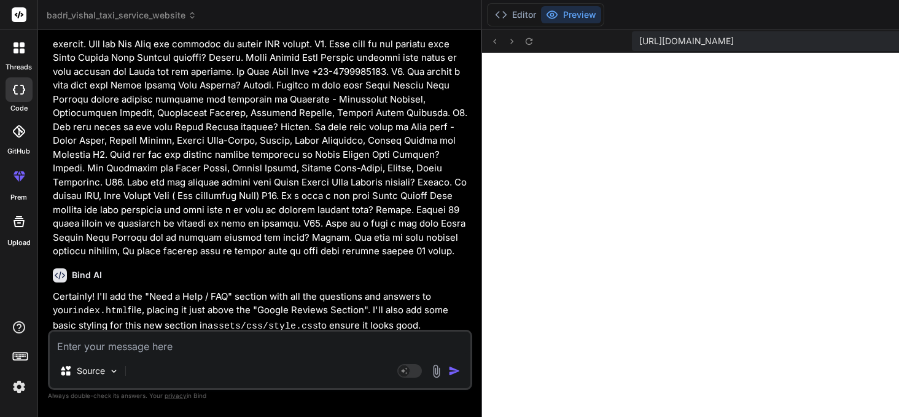
scroll to position [10257, 0]
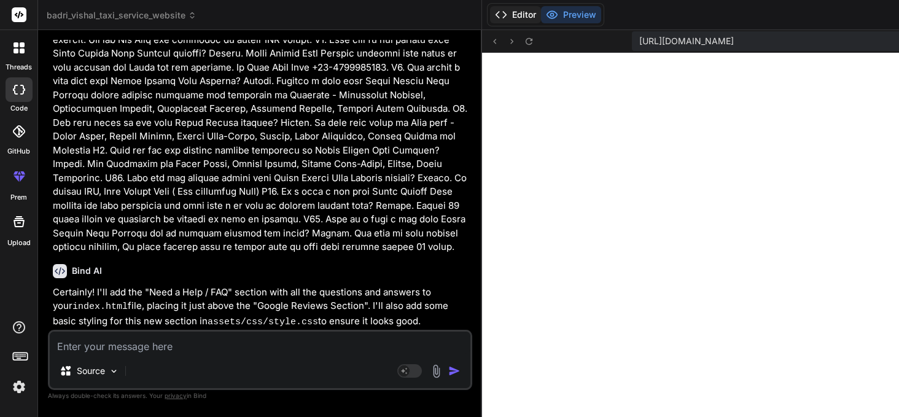
click at [523, 12] on button "Editor" at bounding box center [515, 14] width 51 height 17
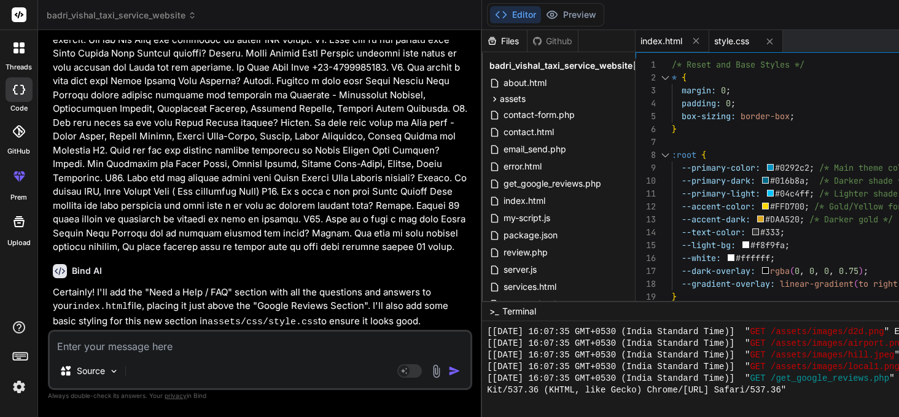
click at [673, 41] on span "index.html" at bounding box center [662, 41] width 42 height 12
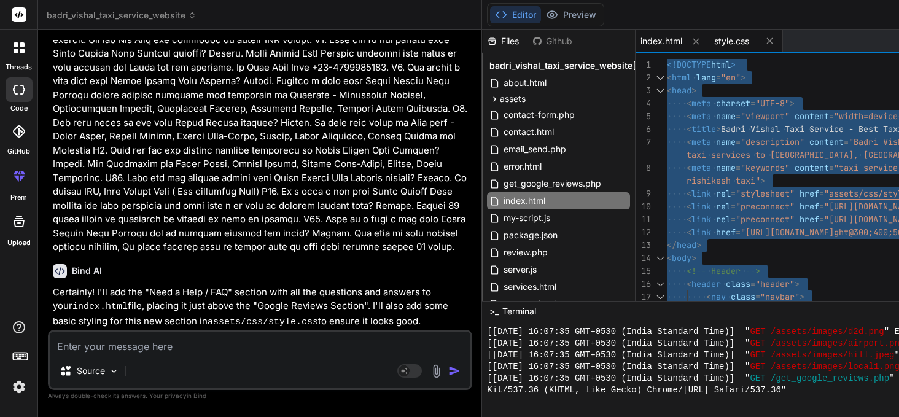
click at [742, 40] on span "style.css" at bounding box center [731, 41] width 35 height 12
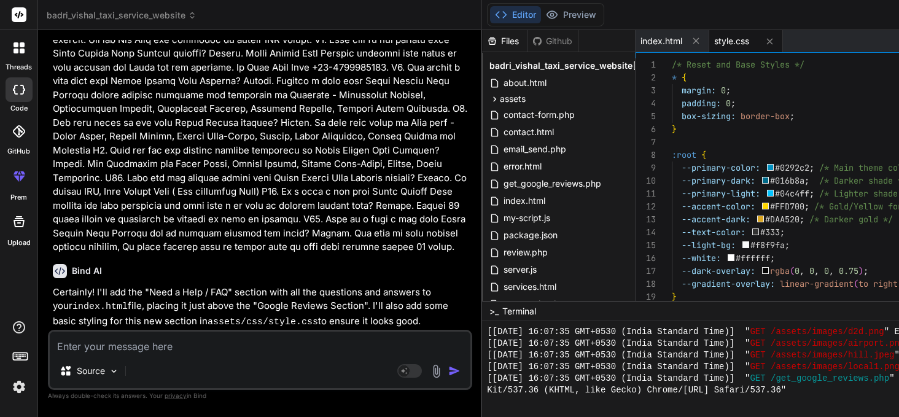
scroll to position [90, 0]
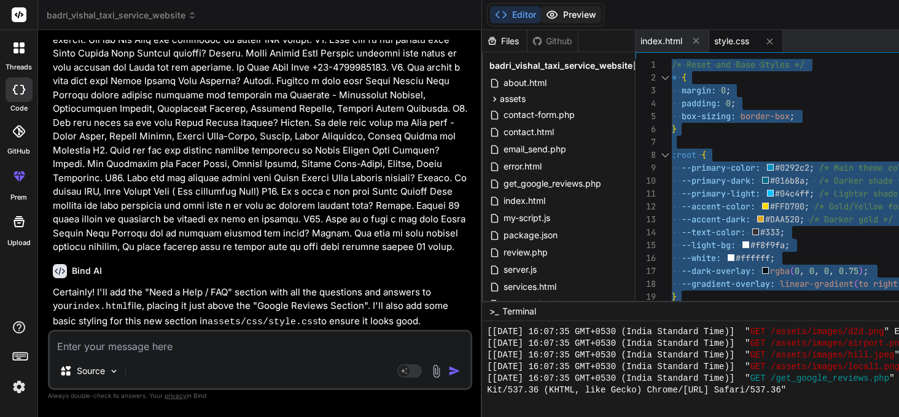
click at [587, 15] on button "Preview" at bounding box center [571, 14] width 60 height 17
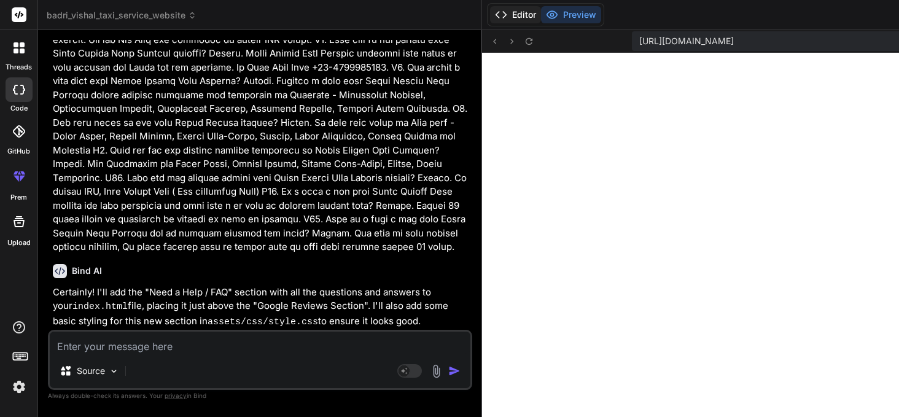
click at [520, 10] on button "Editor" at bounding box center [515, 14] width 51 height 17
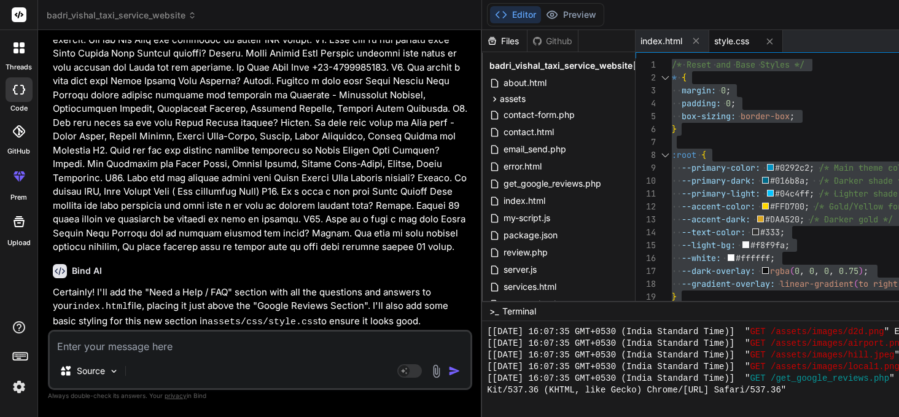
click at [740, 44] on span "style.css" at bounding box center [731, 41] width 35 height 12
click at [665, 43] on span "index.html" at bounding box center [662, 41] width 42 height 12
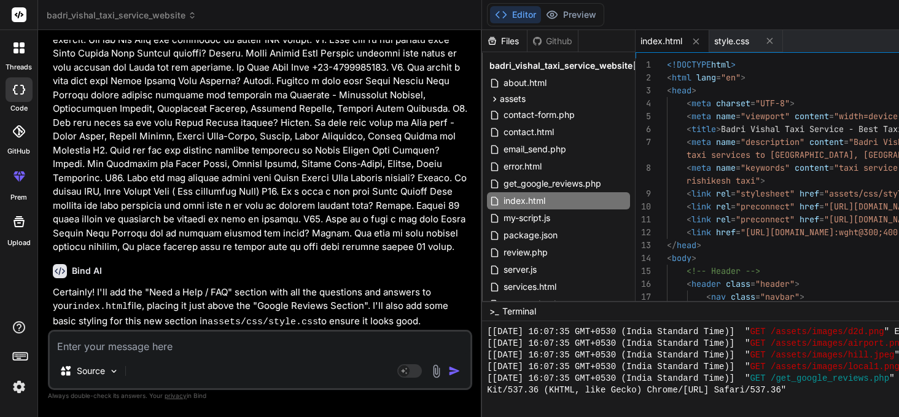
scroll to position [25, 0]
click at [737, 41] on span "style.css" at bounding box center [731, 41] width 35 height 12
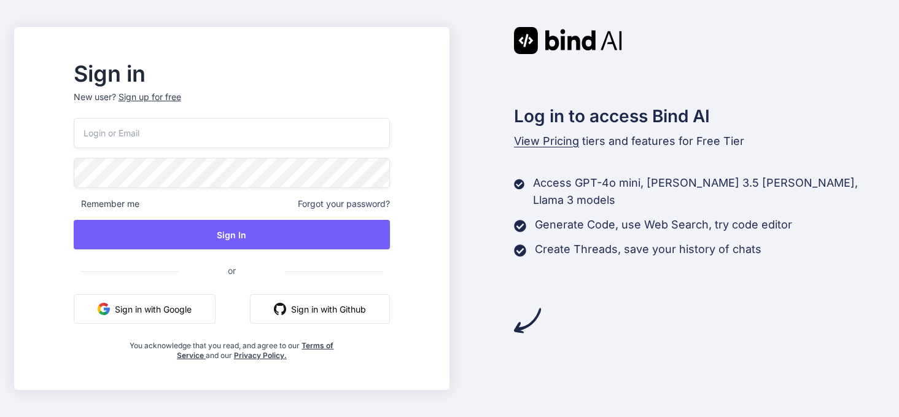
click at [188, 310] on button "Sign in with Google" at bounding box center [145, 308] width 142 height 29
